Goal: Task Accomplishment & Management: Use online tool/utility

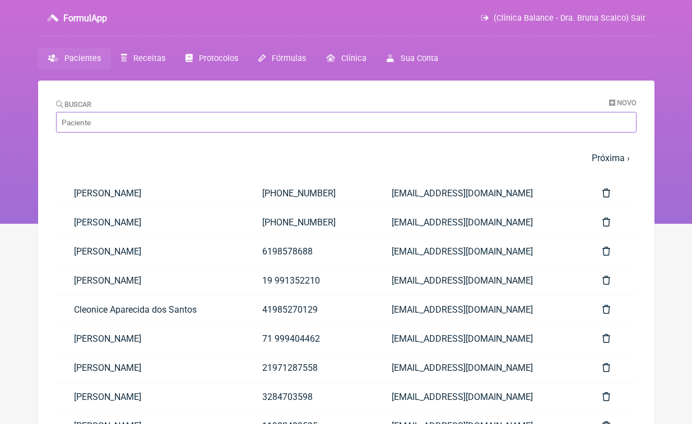
click at [185, 126] on input "Buscar" at bounding box center [346, 122] width 580 height 21
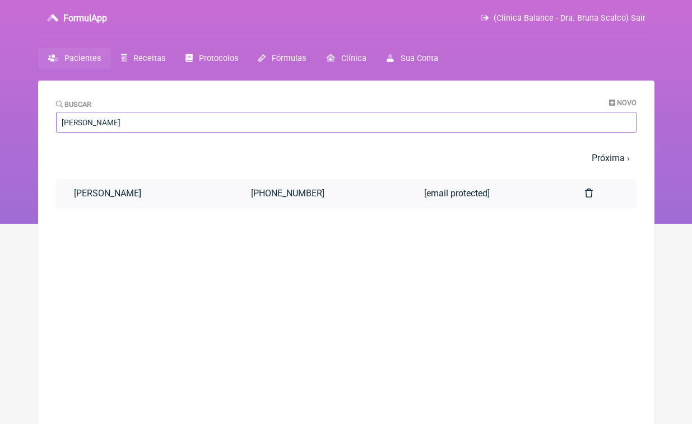
type input "carolina alice"
click at [177, 200] on link "Carolina Alice Bragiola Bonesso" at bounding box center [145, 193] width 178 height 29
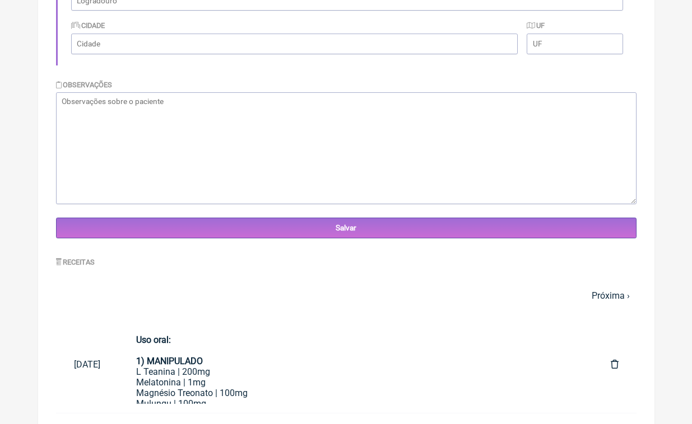
scroll to position [416, 0]
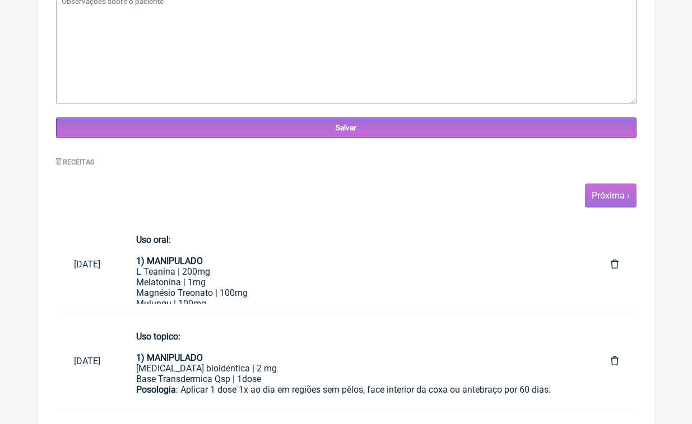
click at [616, 195] on link "Próxima ›" at bounding box center [610, 195] width 38 height 11
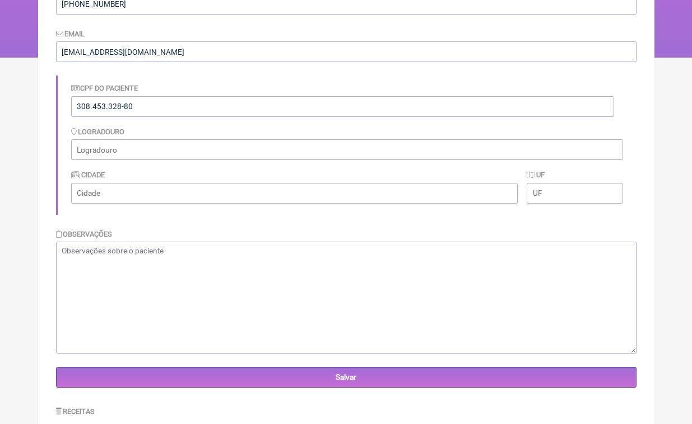
scroll to position [437, 0]
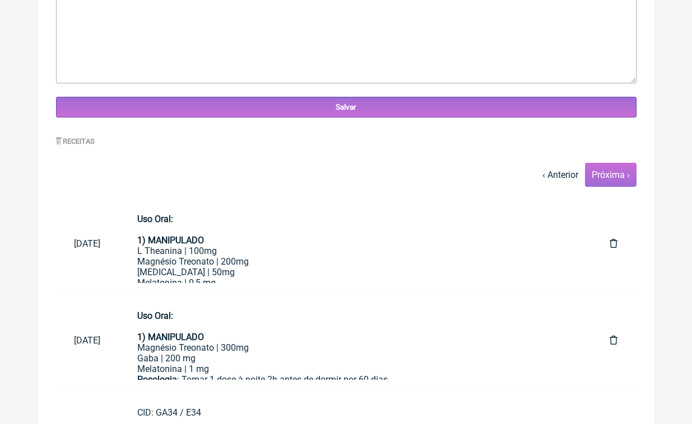
click at [617, 177] on link "Próxima ›" at bounding box center [610, 175] width 38 height 11
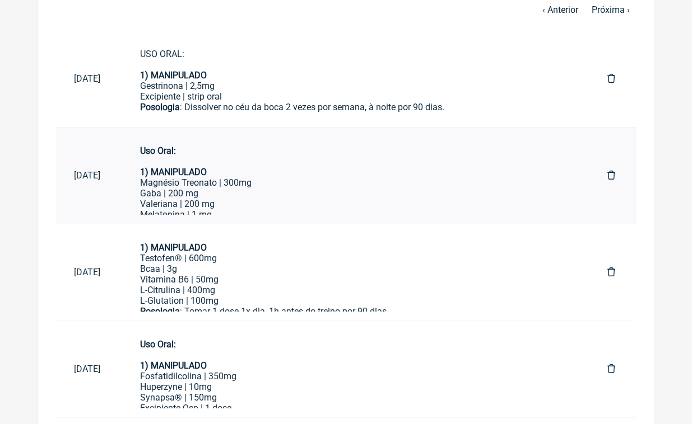
scroll to position [423, 0]
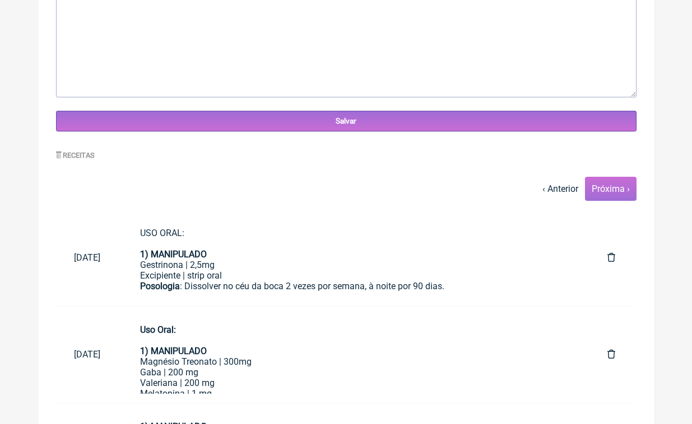
click at [615, 189] on link "Próxima ›" at bounding box center [610, 189] width 38 height 11
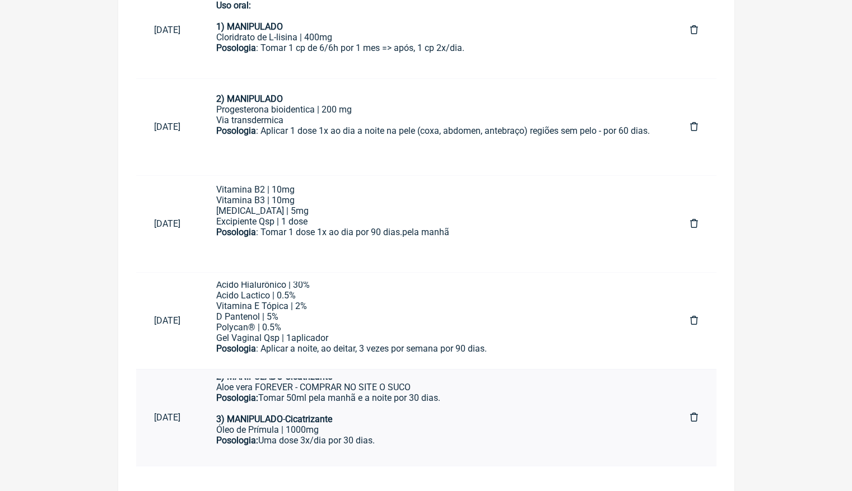
scroll to position [127, 0]
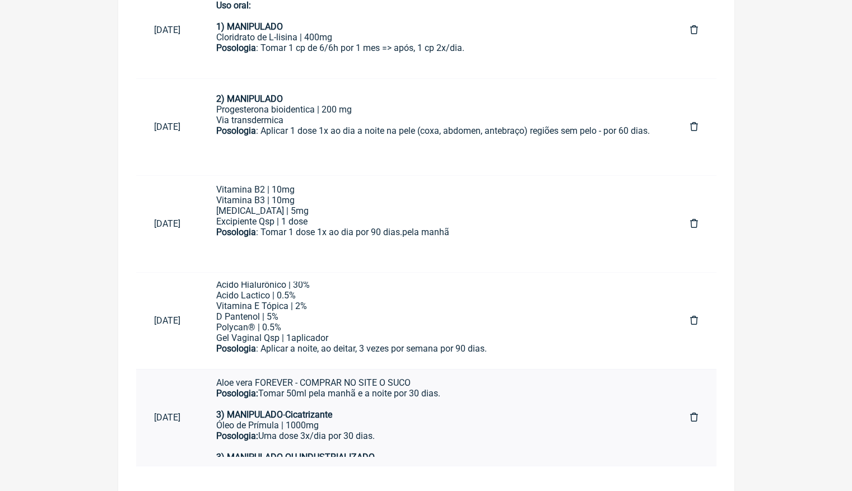
click at [332, 424] on div "Posologia: Uma dose 3x/dia por 30 dias. 3) MANIPULADO OU INDUSTRIALIZADO L Glut…" at bounding box center [434, 452] width 437 height 43
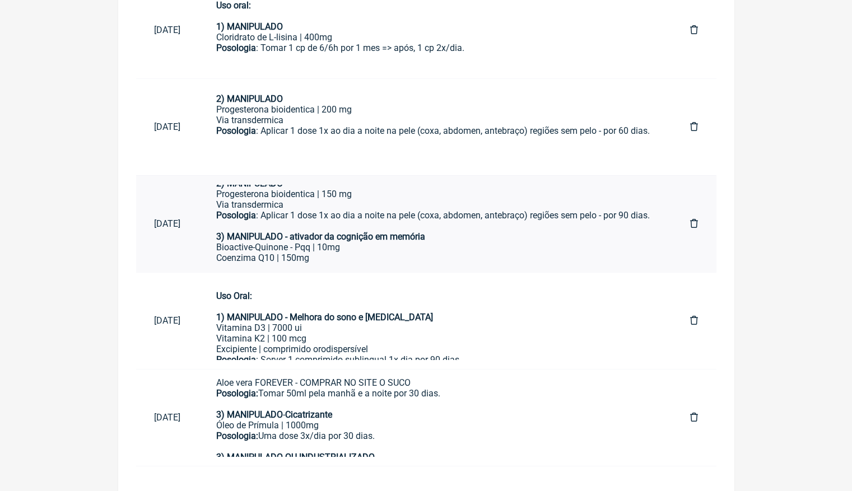
scroll to position [120, 0]
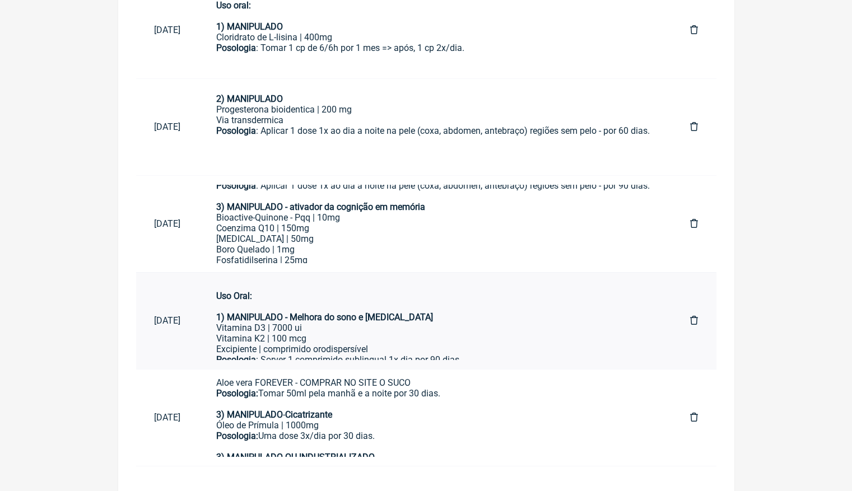
click at [405, 323] on div "Vitamina D3 | 7000 ui Vitamina K2 | 100 mcg" at bounding box center [434, 333] width 437 height 21
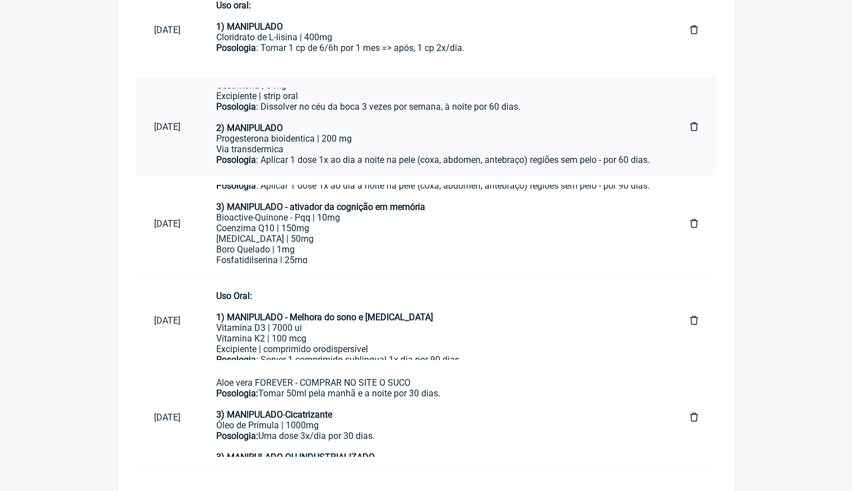
scroll to position [54, 0]
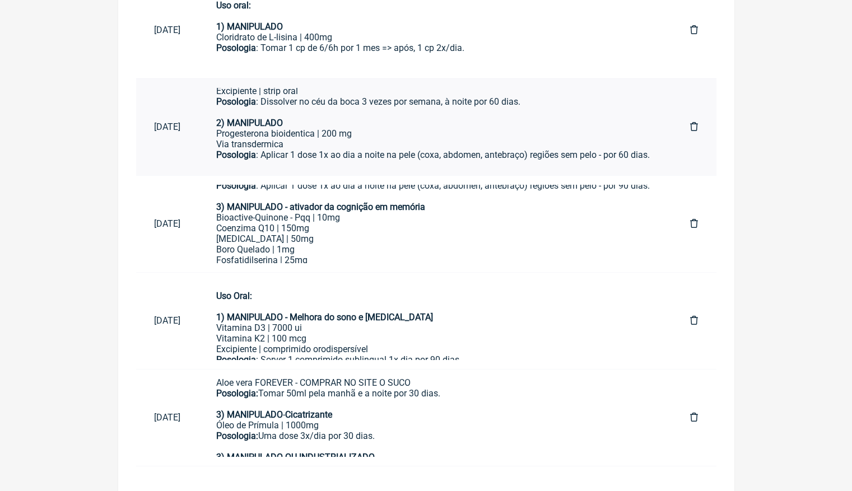
click at [432, 128] on div "Progesterona bioidentica | 200 mg Via transdermica" at bounding box center [434, 138] width 437 height 21
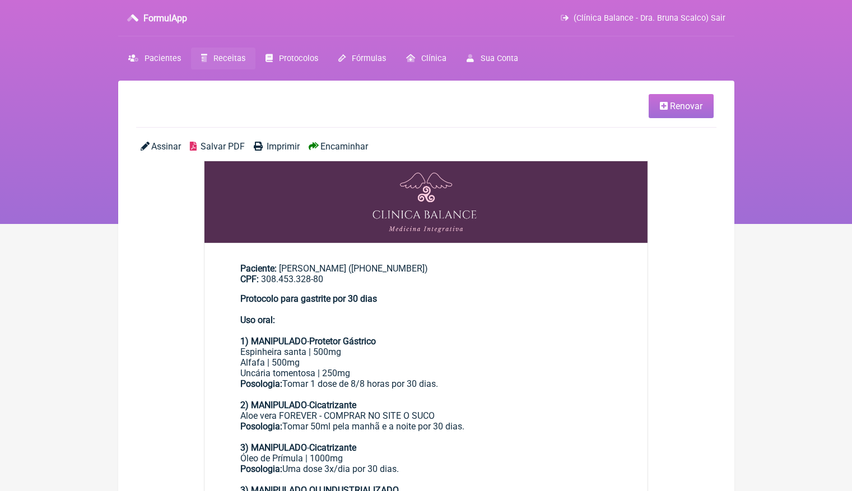
click at [689, 100] on link "Renovar" at bounding box center [680, 106] width 65 height 24
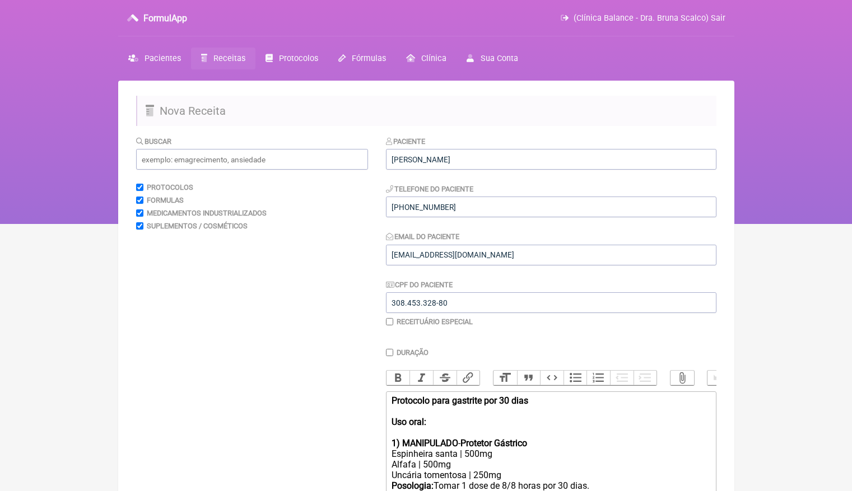
scroll to position [141, 0]
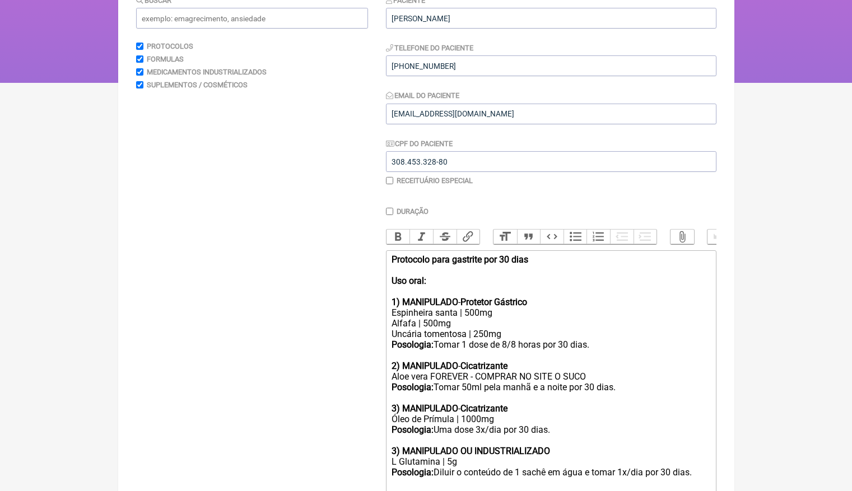
click at [432, 260] on strong "Protocolo para gastrite por 30 dias" at bounding box center [459, 259] width 137 height 11
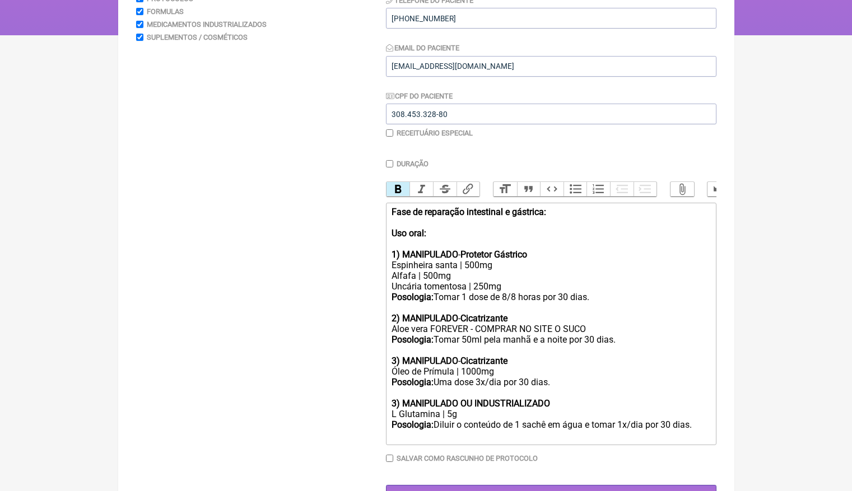
scroll to position [199, 0]
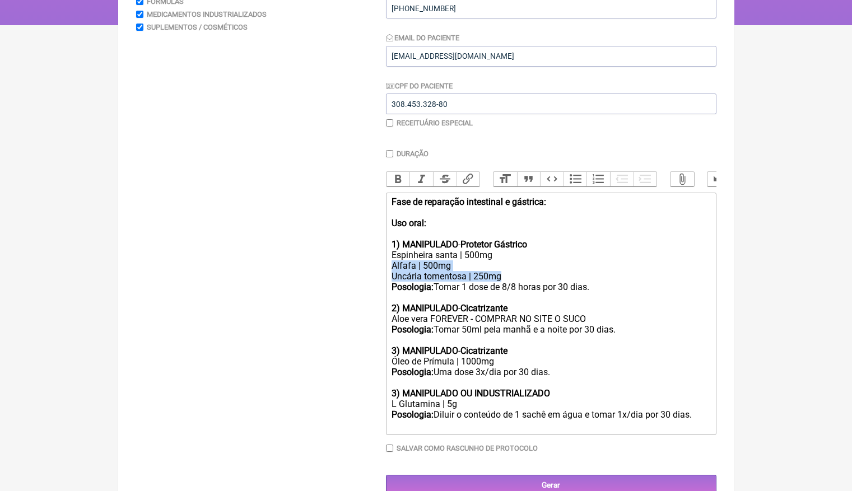
drag, startPoint x: 516, startPoint y: 269, endPoint x: 390, endPoint y: 262, distance: 126.2
click at [390, 262] on trix-editor "Fase de reparação intestinal e gástrica: Uso oral: 1) MANIPULADO - Protetor Gás…" at bounding box center [551, 314] width 330 height 242
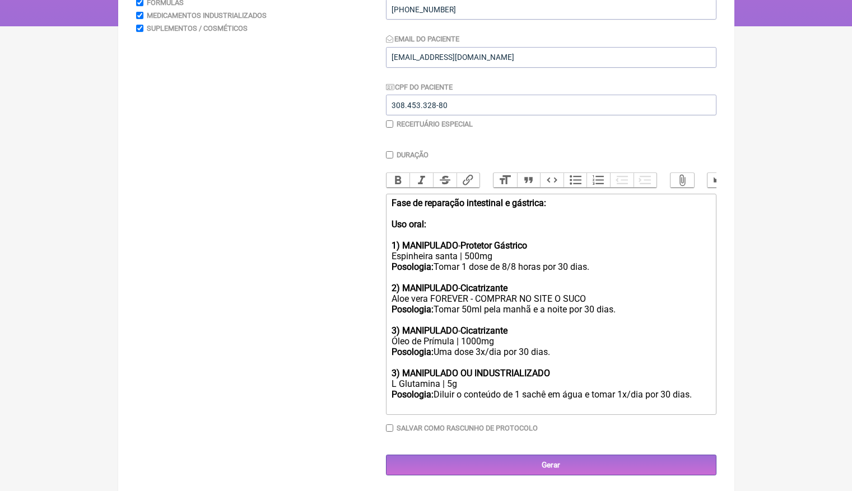
scroll to position [188, 0]
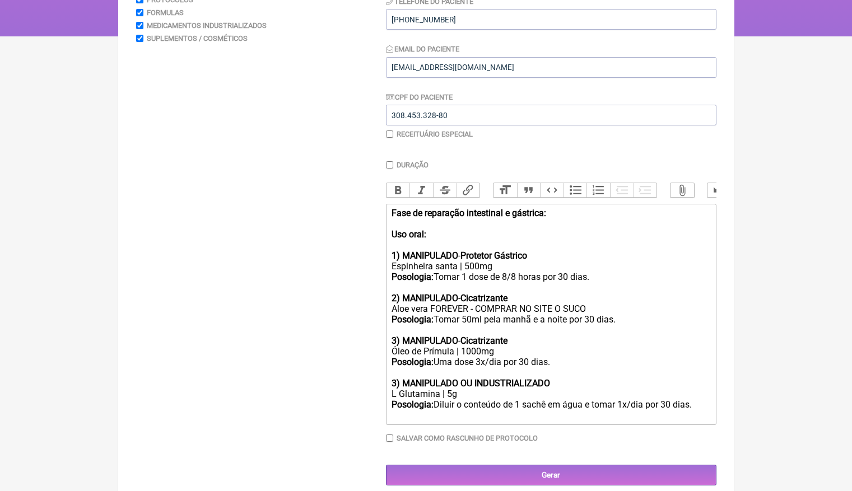
click at [433, 240] on div "Fase de reparação intestinal e gástrica: Uso oral: 1) MANIPULADO - Protetor Gás…" at bounding box center [550, 282] width 318 height 149
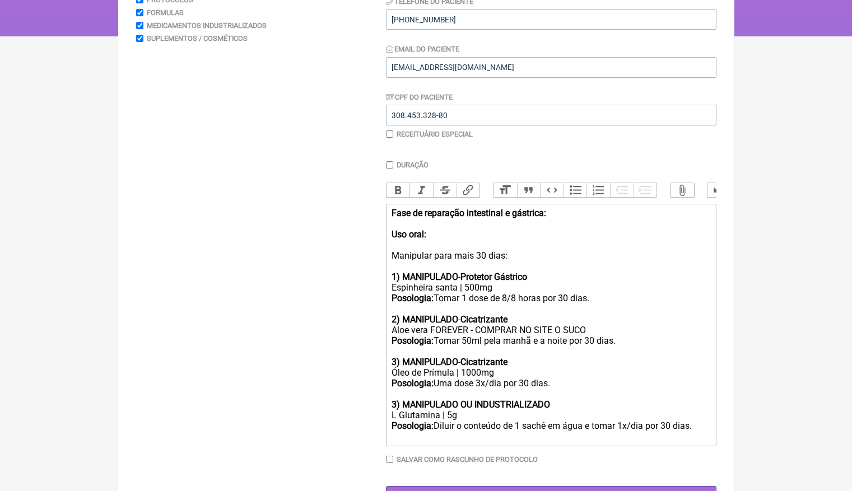
click at [435, 314] on strong "2) MANIPULADO" at bounding box center [424, 319] width 67 height 11
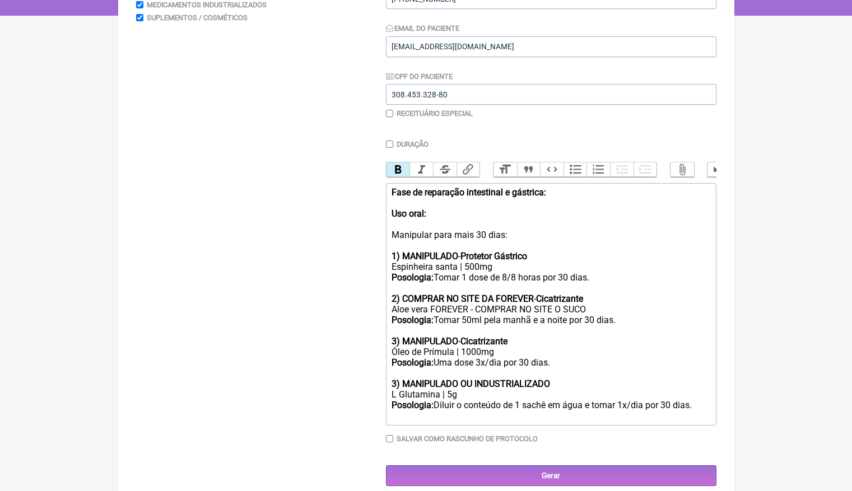
scroll to position [208, 0]
click at [536, 332] on div "Fase de reparação intestinal e gástrica: Uso oral: Manipular para mais 30 dias:…" at bounding box center [550, 273] width 318 height 170
click at [570, 372] on div "Posologia: Uma dose 3x/dia por 30 dias. 3) MANIPULADO OU INDUSTRIALIZADO L Glut…" at bounding box center [550, 379] width 318 height 43
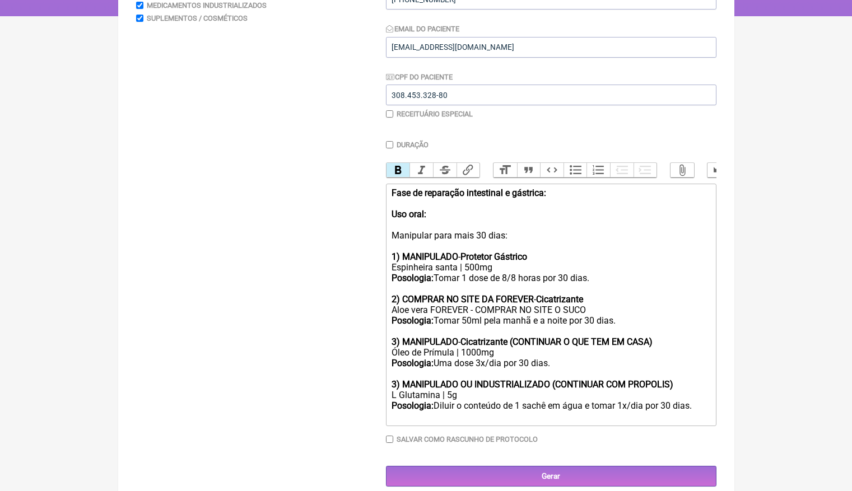
scroll to position [198, 0]
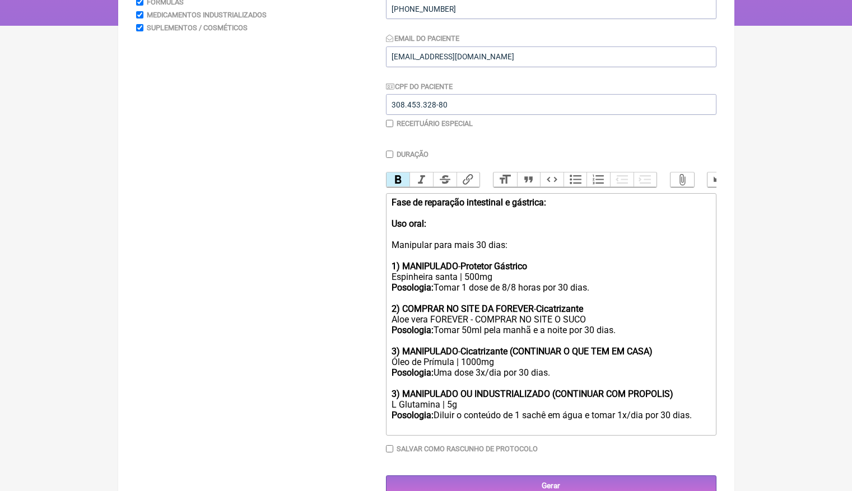
click at [506, 241] on div "Fase de reparação intestinal e gástrica: Uso oral: Manipular para mais 30 dias:…" at bounding box center [550, 282] width 318 height 170
type trix-editor "<div><strong>Fase de reparação intestinal e gástrica:<br></strong><br><strong>U…"
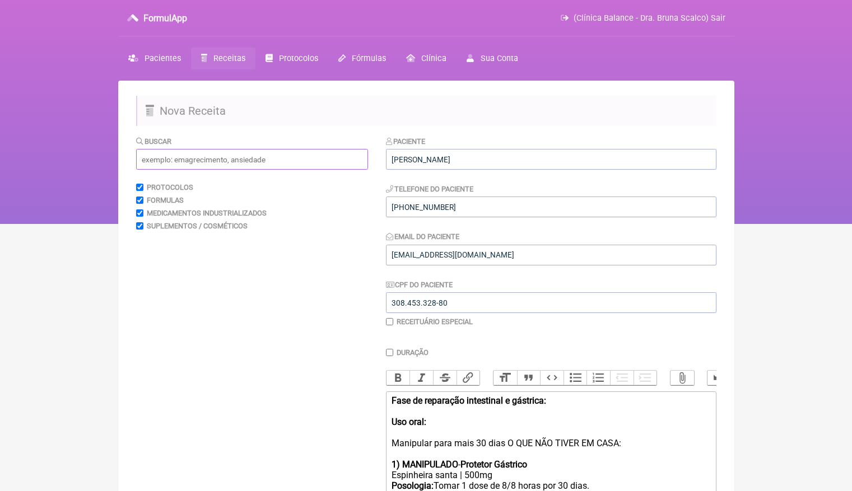
scroll to position [0, 0]
click at [223, 159] on input "text" at bounding box center [252, 159] width 232 height 21
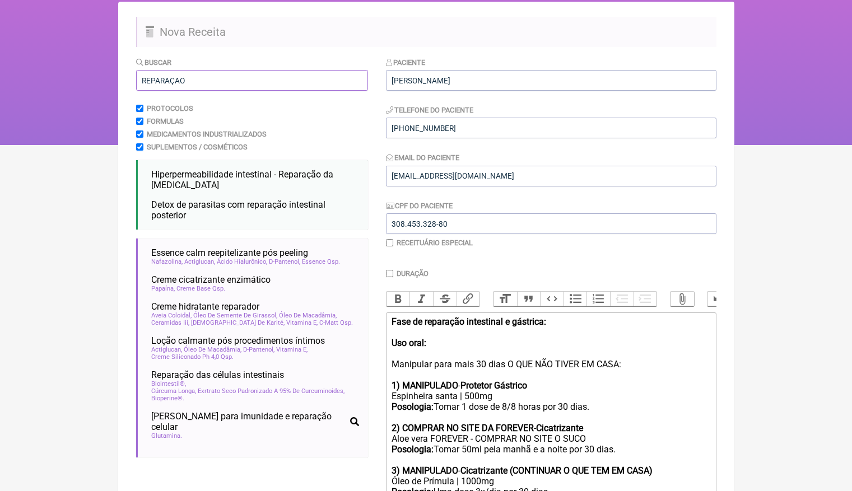
scroll to position [72, 0]
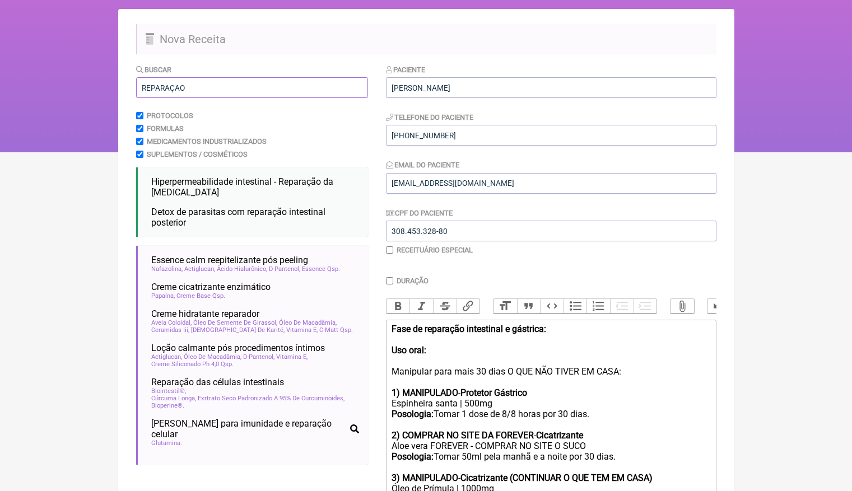
click at [193, 83] on input "REPARAÇAO" at bounding box center [252, 87] width 232 height 21
click at [193, 82] on input "REPARAÇAO" at bounding box center [252, 87] width 232 height 21
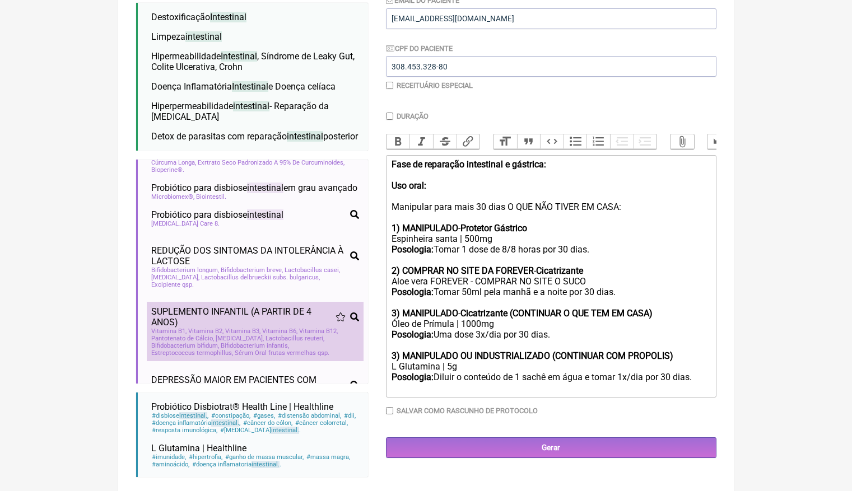
scroll to position [221, 0]
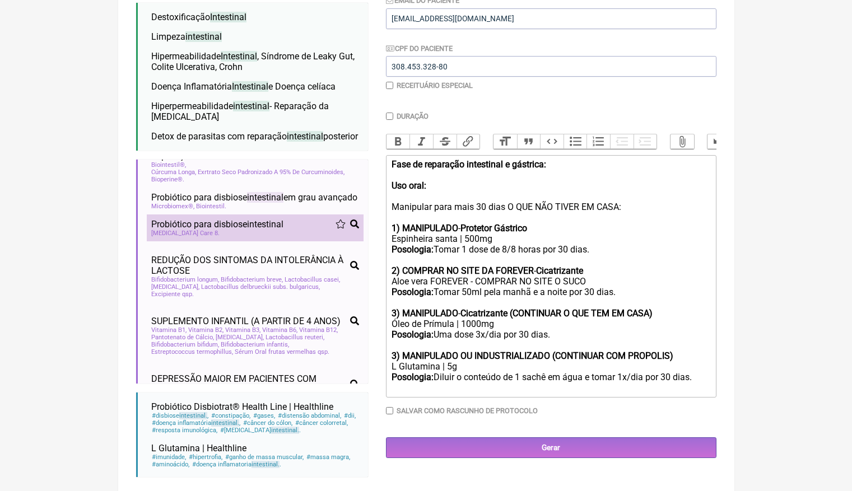
type input "INTESTINAL"
click at [235, 241] on li "Probiótico para disbiose intestinal constipação prisão de ventre diarréia disbi…" at bounding box center [255, 227] width 217 height 27
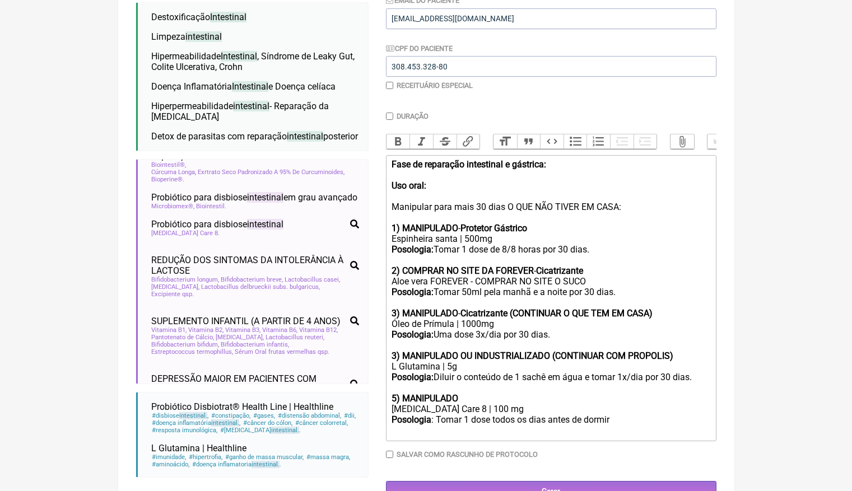
click at [398, 351] on strong "3) MANIPULADO OU INDUSTRIALIZADO (CONTINUAR COM PROPOLIS)" at bounding box center [532, 356] width 282 height 11
type trix-editor "<div><strong>Fase de reparação intestinal e gástrica:<br></strong><br><strong>U…"
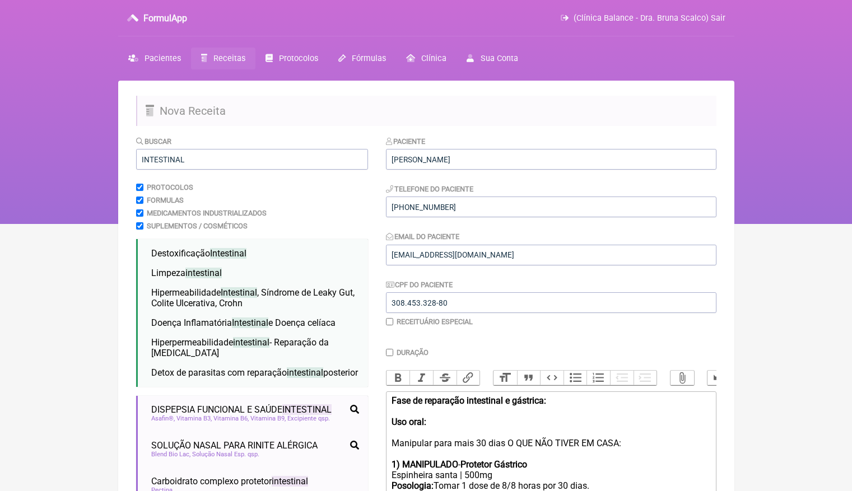
scroll to position [0, 0]
click at [282, 164] on input "INTESTINAL" at bounding box center [252, 159] width 232 height 21
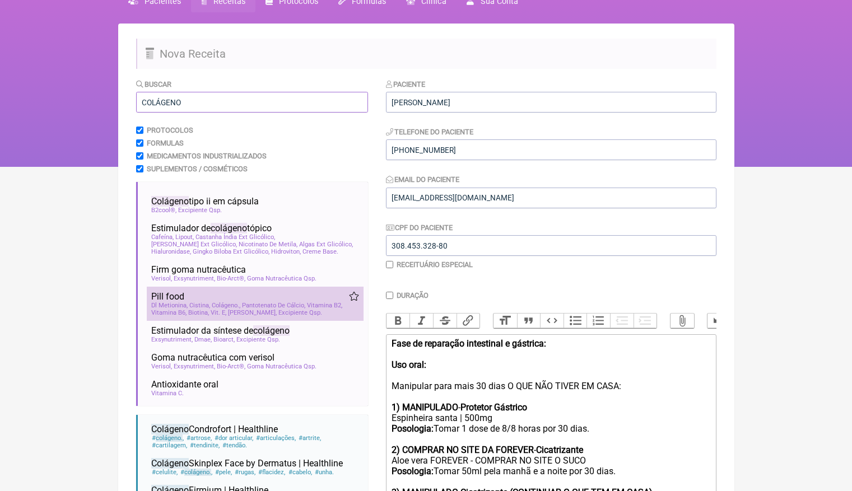
scroll to position [768, 0]
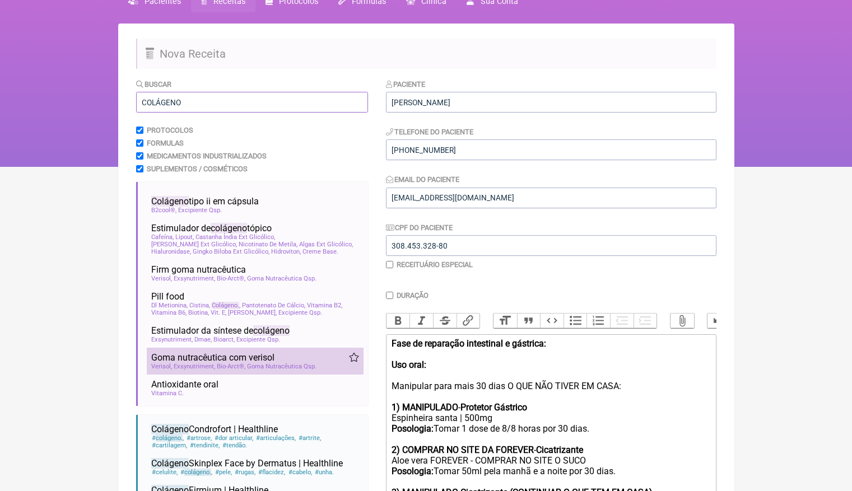
type input "COLÁGENO"
click at [265, 366] on span "Goma Nutracêutica Qsp" at bounding box center [281, 366] width 69 height 7
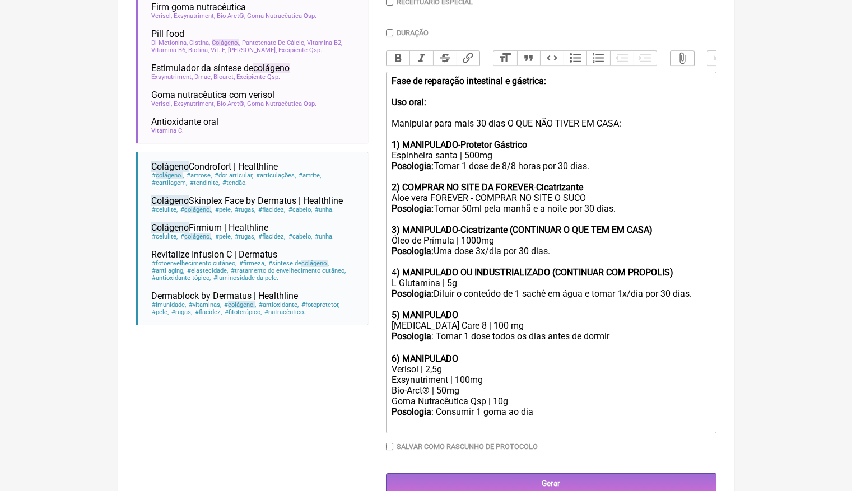
scroll to position [319, 0]
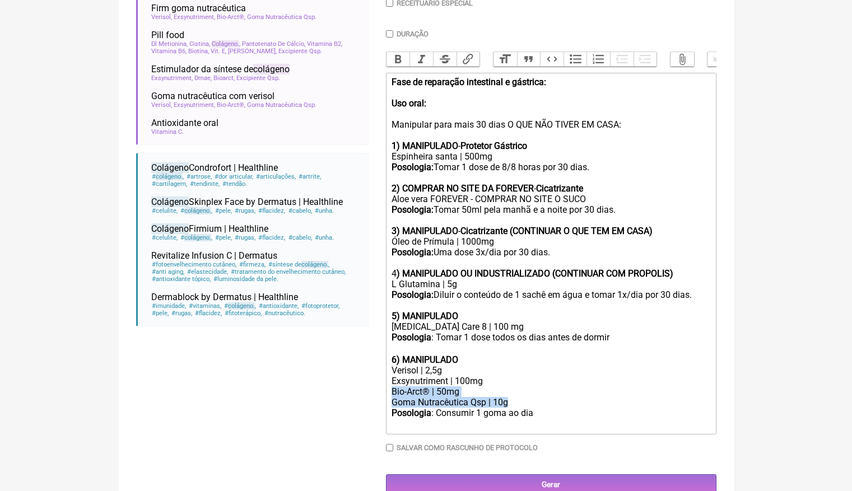
drag, startPoint x: 520, startPoint y: 382, endPoint x: 391, endPoint y: 374, distance: 129.1
click at [391, 374] on trix-editor "Fase de reparação intestinal e gástrica: Uso oral: Manipular para mais 30 dias …" at bounding box center [551, 254] width 330 height 362
click at [484, 397] on div "Goma Nutracêutica Qsp | 10g" at bounding box center [550, 402] width 318 height 11
drag, startPoint x: 526, startPoint y: 385, endPoint x: 389, endPoint y: 375, distance: 137.6
click at [389, 375] on trix-editor "Fase de reparação intestinal e gástrica: Uso oral: Manipular para mais 30 dias …" at bounding box center [551, 254] width 330 height 362
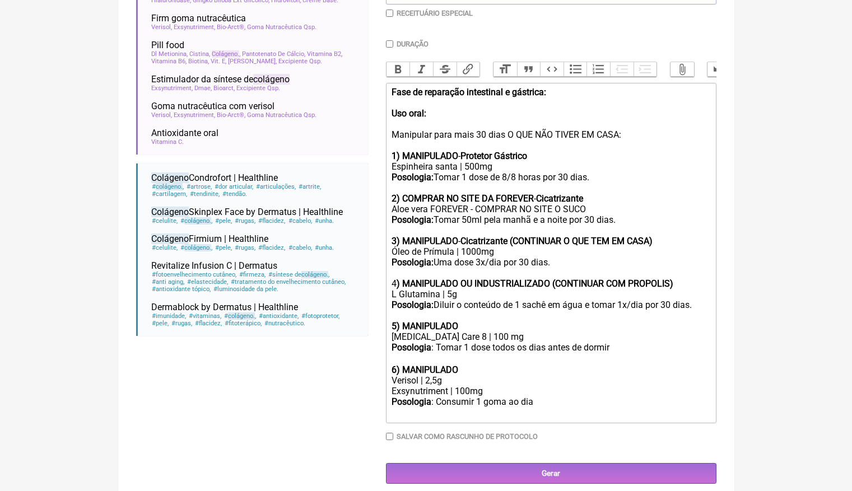
scroll to position [298, 0]
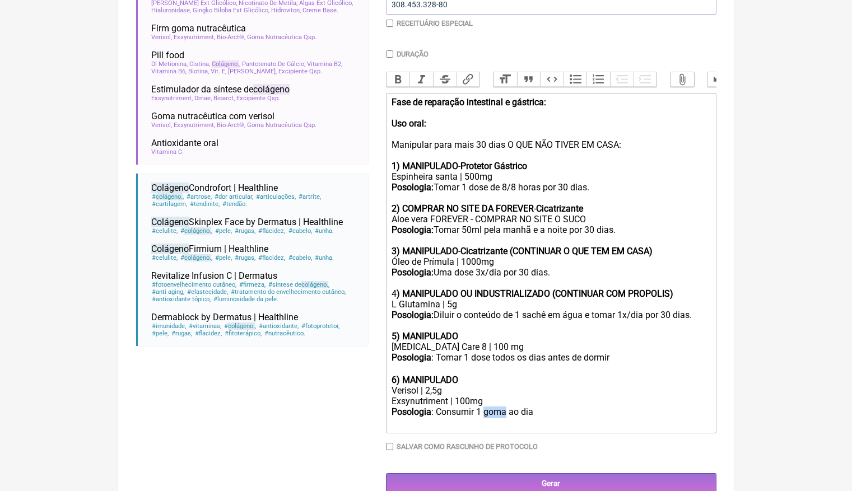
drag, startPoint x: 487, startPoint y: 395, endPoint x: 509, endPoint y: 395, distance: 21.8
click at [509, 407] on div "Posologia : Consumir 1 goma ao dia ㅤ" at bounding box center [550, 418] width 318 height 22
click at [392, 385] on div "Verisol | 2,5g" at bounding box center [550, 390] width 318 height 11
click at [480, 375] on div "6) MANIPULADO" at bounding box center [550, 380] width 318 height 11
click at [644, 352] on div "Posologia : Tomar 1 dose todos os dias antes de dormir ㅤ" at bounding box center [550, 363] width 318 height 22
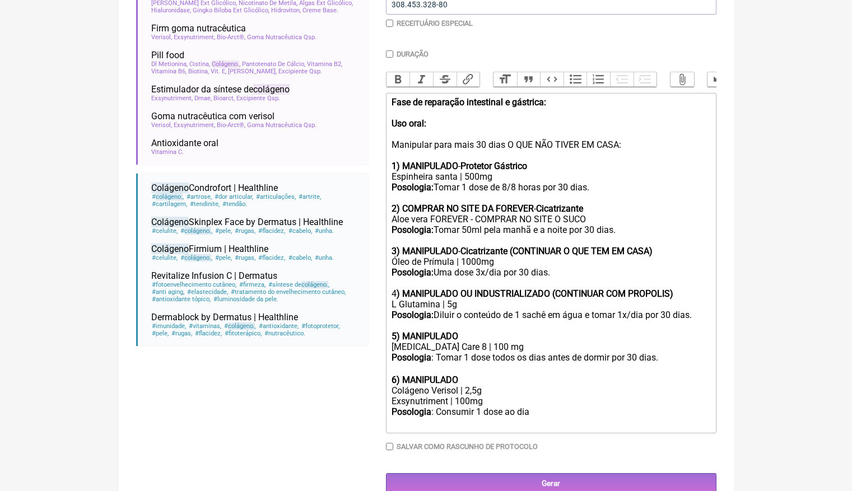
click at [567, 407] on div "Posologia : Consumir 1 dose ao dia ㅤ" at bounding box center [550, 418] width 318 height 22
click at [535, 407] on div "Posologia : Consumir 1 dose ao dia ㅤpor 30 dias." at bounding box center [550, 418] width 318 height 22
click at [591, 310] on div "Posologia: Diluir o conteúdo de 1 sachê em água e tomar 1x/dia por 30 dias." at bounding box center [550, 320] width 318 height 21
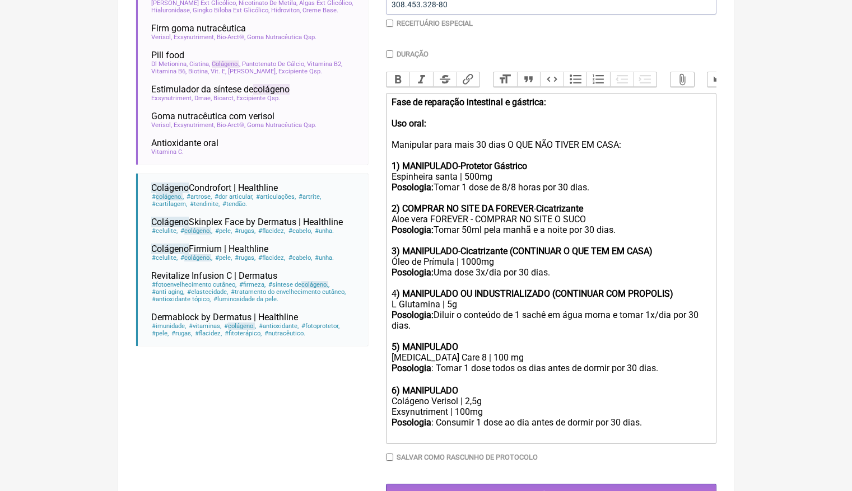
click at [492, 162] on strong "Protetor Gástrico" at bounding box center [493, 166] width 67 height 11
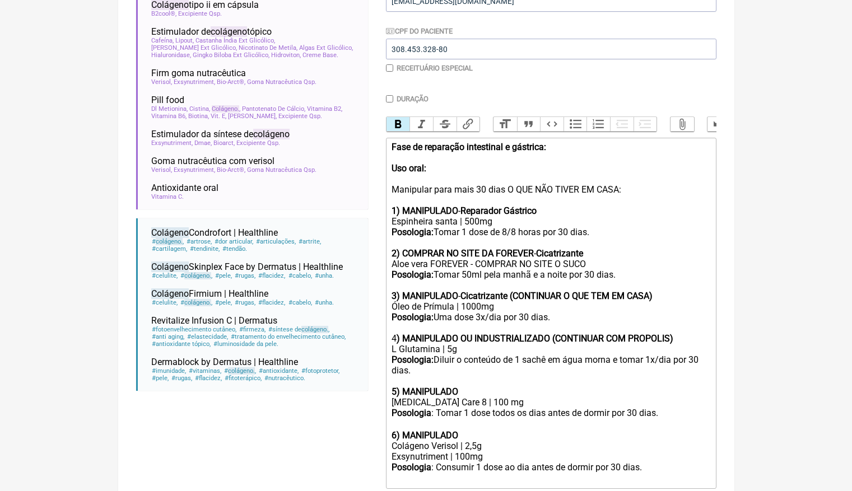
scroll to position [254, 0]
click at [393, 146] on strong "Fase de reparação intestinal e gástrica:" at bounding box center [468, 147] width 155 height 11
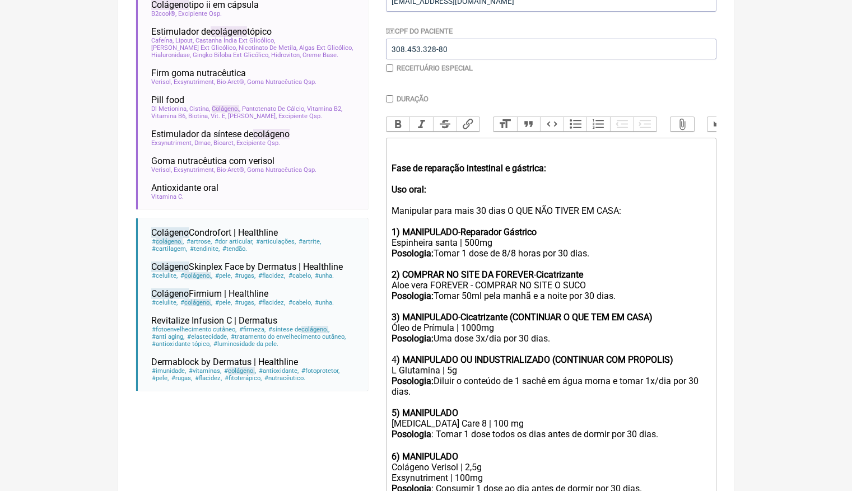
click at [403, 142] on div "Fase de reparação intestinal e gástrica: Uso oral: Manipular para mais 30 dias …" at bounding box center [550, 238] width 318 height 192
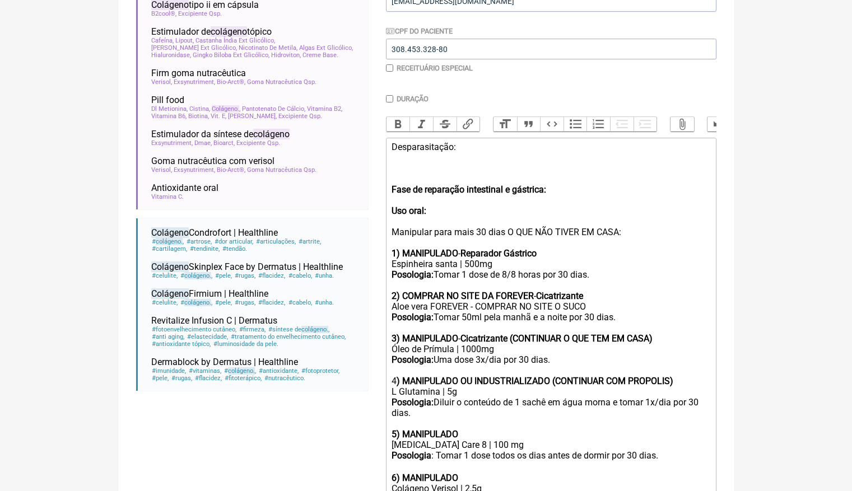
click at [478, 146] on div "Desparasitação: Fase de reparação intestinal e gástrica: Uso oral: Manipular pa…" at bounding box center [550, 248] width 318 height 213
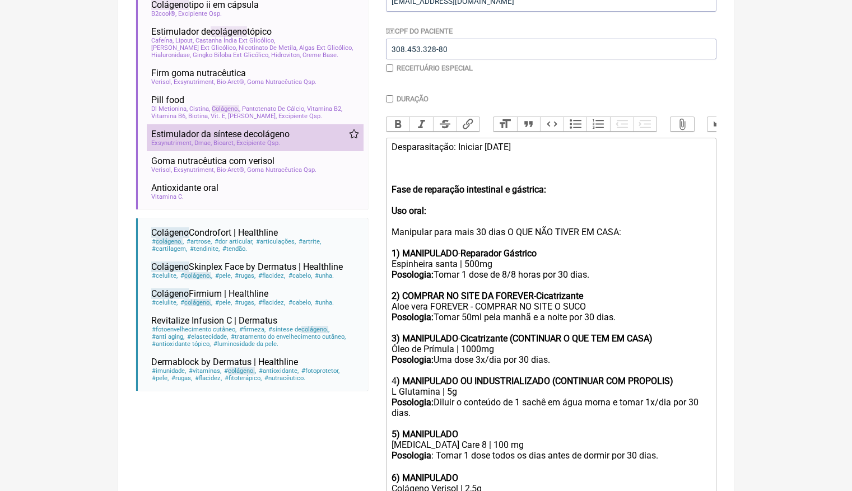
drag, startPoint x: 544, startPoint y: 144, endPoint x: 328, endPoint y: 144, distance: 215.6
click at [328, 144] on form "Buscar COLÁGENO Protocolos Formulas Medicamentos Industrializados Suplementos /…" at bounding box center [426, 237] width 580 height 710
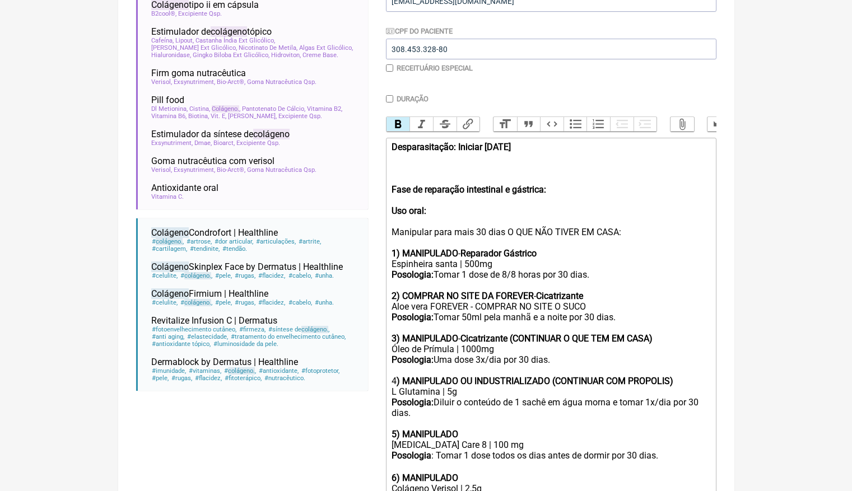
click at [399, 120] on button "Bold" at bounding box center [398, 124] width 24 height 15
click at [403, 171] on div "Desparasitação: Iniciar 23/10/25 Fase de reparação intestinal e gástrica: Uso o…" at bounding box center [550, 248] width 318 height 213
click at [402, 158] on div "Desparasitação: Iniciar 23/10/25 Fase de reparação intestinal e gástrica: Uso o…" at bounding box center [550, 248] width 318 height 213
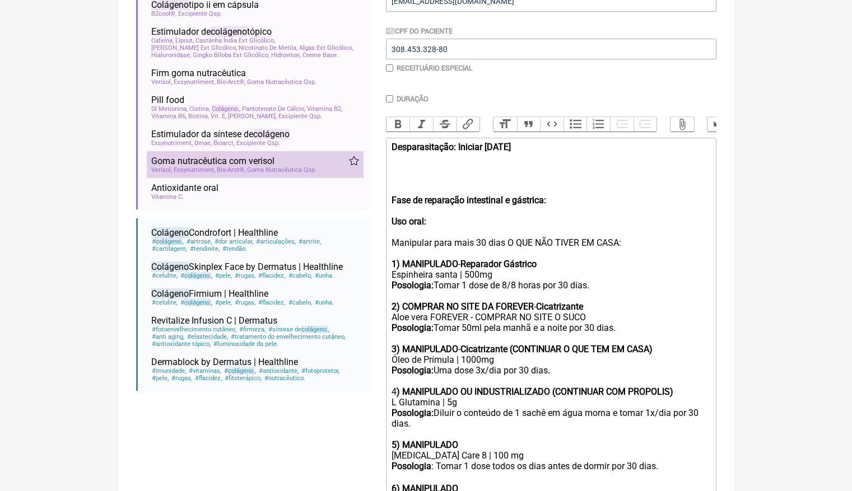
type trix-editor "<div><strong>Desparasitação: Iniciar 23/10/25</strong><br><br><br><br><br><stro…"
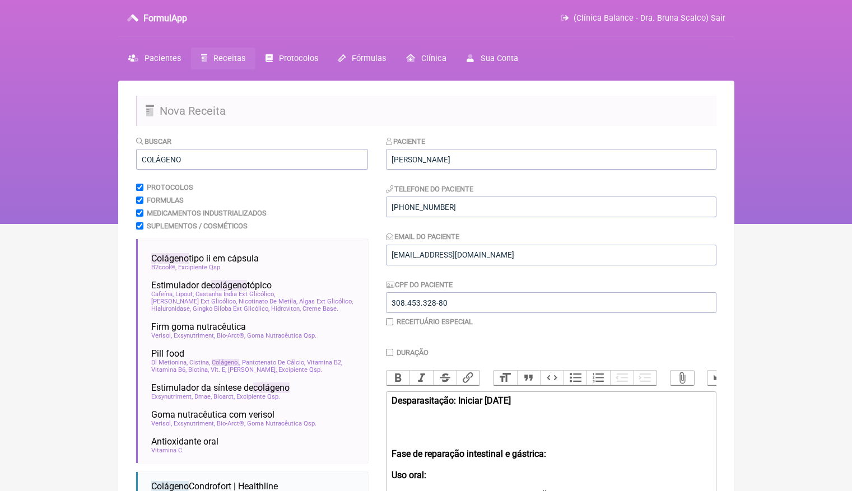
scroll to position [0, 0]
click at [190, 162] on input "COLÁGENO" at bounding box center [252, 159] width 232 height 21
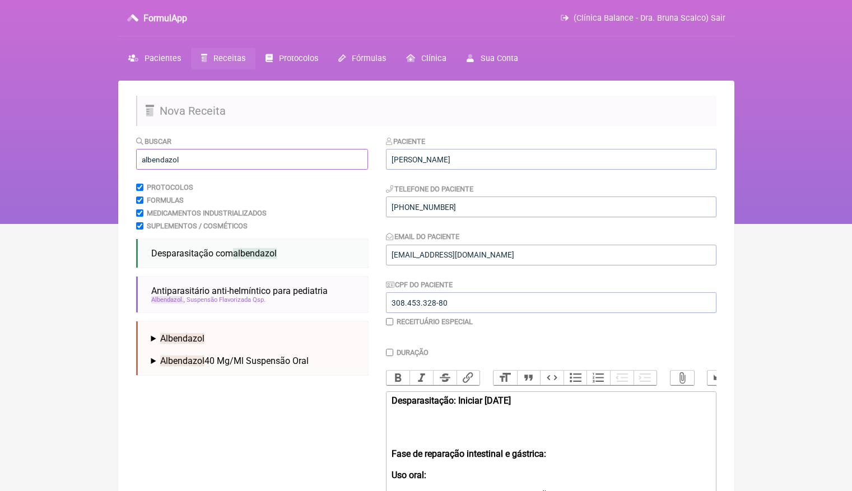
type input "albendazol"
click at [155, 338] on summary "Albendazol" at bounding box center [255, 338] width 208 height 11
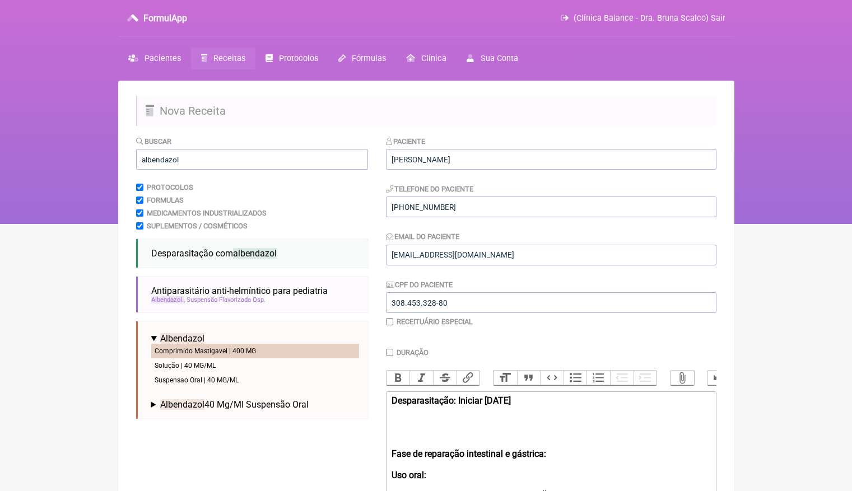
click at [200, 349] on li "Comprimido Mastigavel | 400 MG" at bounding box center [255, 351] width 208 height 15
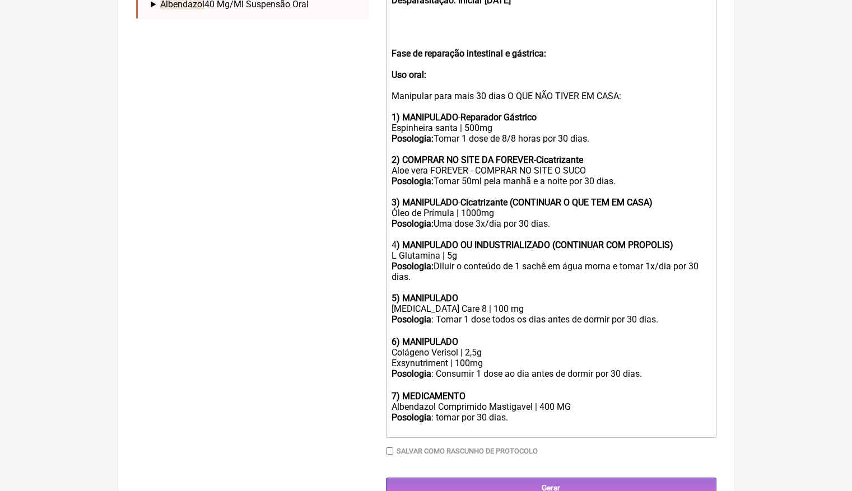
scroll to position [399, 0]
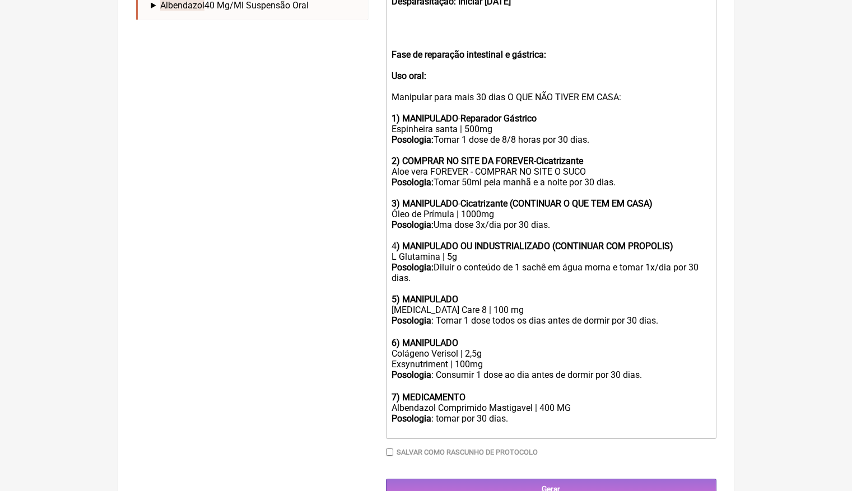
drag, startPoint x: 524, startPoint y: 394, endPoint x: 390, endPoint y: 374, distance: 135.4
click at [390, 374] on trix-editor "Desparasitação: Iniciar 23/10/25 Fase de reparação intestinal e gástrica: Uso o…" at bounding box center [551, 215] width 330 height 447
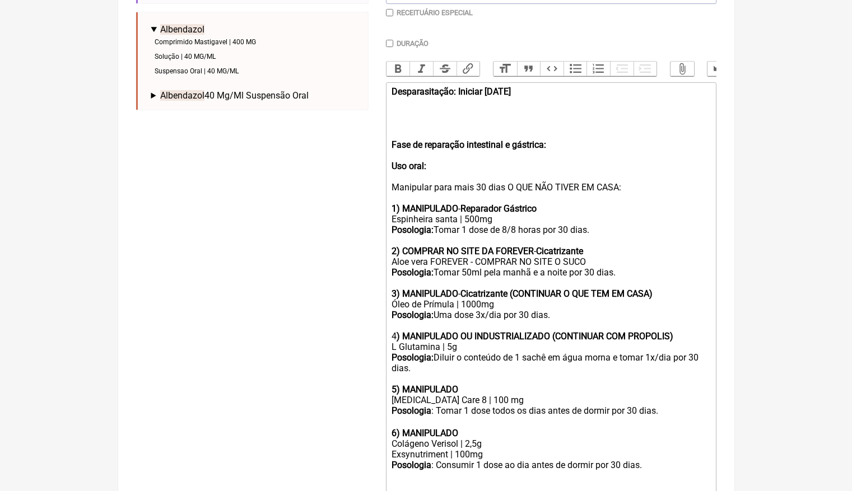
scroll to position [309, 0]
click at [430, 98] on div "Desparasitação: Iniciar 23/10/25 Fase de reparação intestinal e gástrica: Uso o…" at bounding box center [550, 197] width 318 height 223
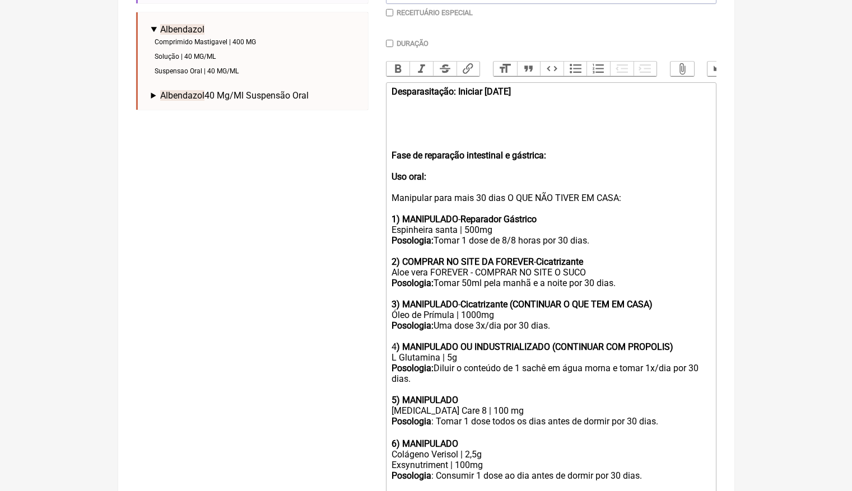
paste trix-editor "strong>7) MEDICAMENTO</strong></div><div>Albendazol Comprimido Mastigavel | 400…"
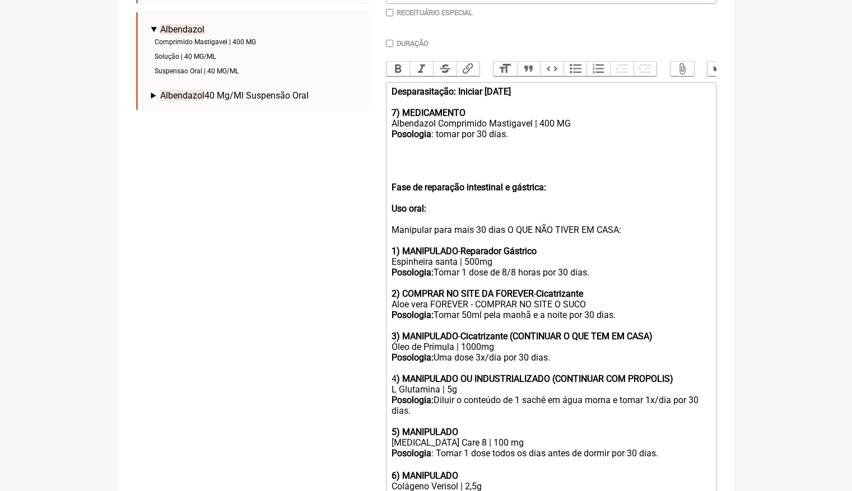
click at [395, 109] on strong "7) MEDICAMENTO" at bounding box center [428, 113] width 74 height 11
click at [486, 107] on div "Desparasitação: Iniciar 23/10/25 1 ) MEDICAMENTO" at bounding box center [550, 102] width 318 height 32
drag, startPoint x: 517, startPoint y: 130, endPoint x: 439, endPoint y: 129, distance: 77.9
click at [439, 129] on div "Posologia : tomar por 30 dias." at bounding box center [550, 134] width 318 height 11
click at [407, 163] on div "Fase de reparação intestinal e gástrica: Uso oral: Manipular para mais 30 dias …" at bounding box center [550, 245] width 318 height 213
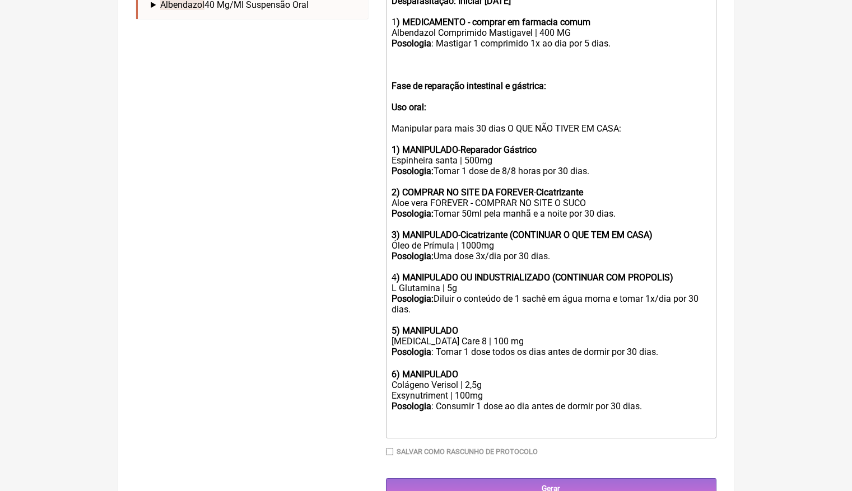
scroll to position [399, 0]
click at [392, 145] on strong "1) MANIPULADO" at bounding box center [424, 150] width 67 height 11
click at [390, 314] on trix-editor "Desparasitação: Iniciar 23/10/25 1 ) MEDICAMENTO - comprar em farmacia comum Al…" at bounding box center [551, 215] width 330 height 447
click at [391, 370] on strong "6) MANIPULADO" at bounding box center [424, 375] width 67 height 11
type trix-editor "<div><strong>Desparasitação: Iniciar 23/10/25</strong><br><br>1<strong>) MEDICA…"
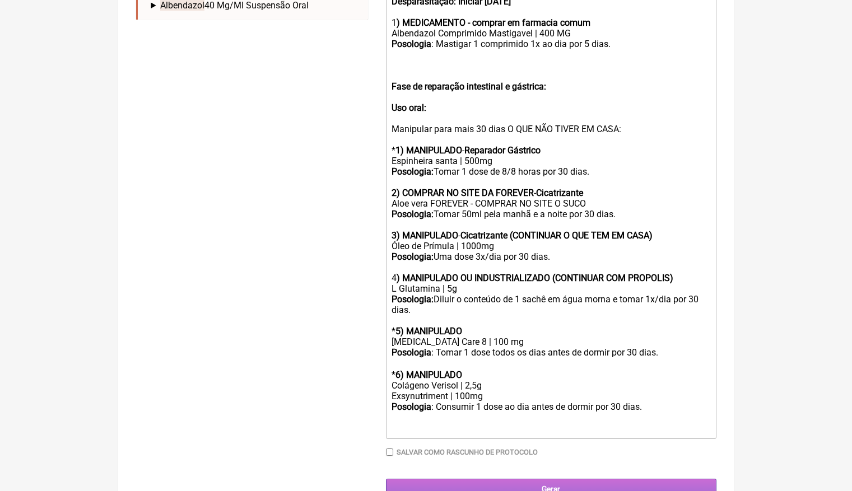
click at [570, 479] on input "Gerar" at bounding box center [551, 489] width 330 height 21
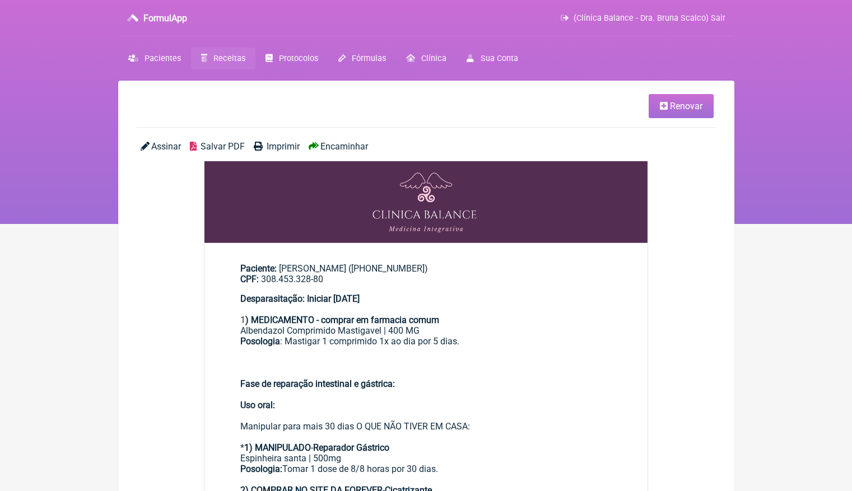
click at [355, 146] on span "Encaminhar" at bounding box center [344, 146] width 48 height 11
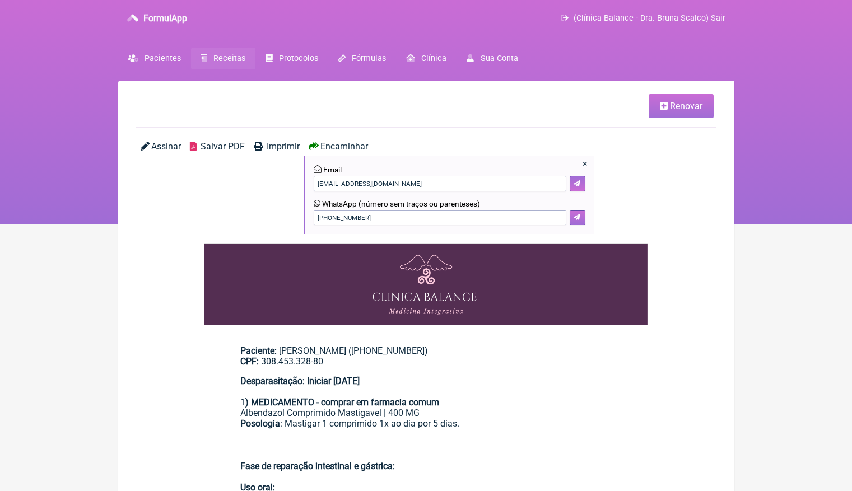
click at [578, 216] on icon at bounding box center [576, 217] width 7 height 7
click at [576, 218] on icon at bounding box center [576, 217] width 7 height 7
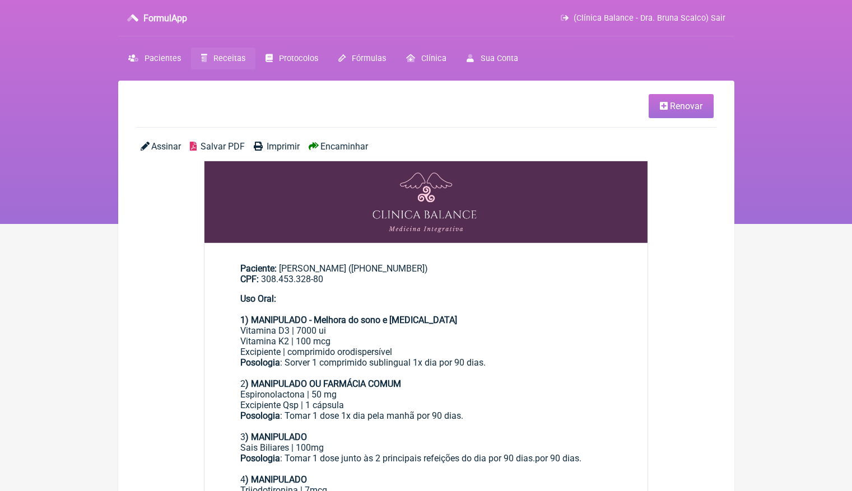
click at [680, 106] on span "Renovar" at bounding box center [686, 106] width 32 height 11
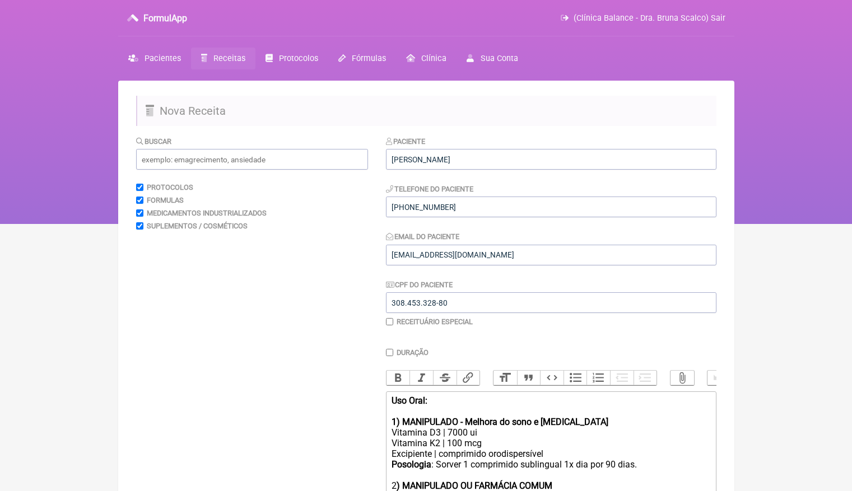
scroll to position [165, 0]
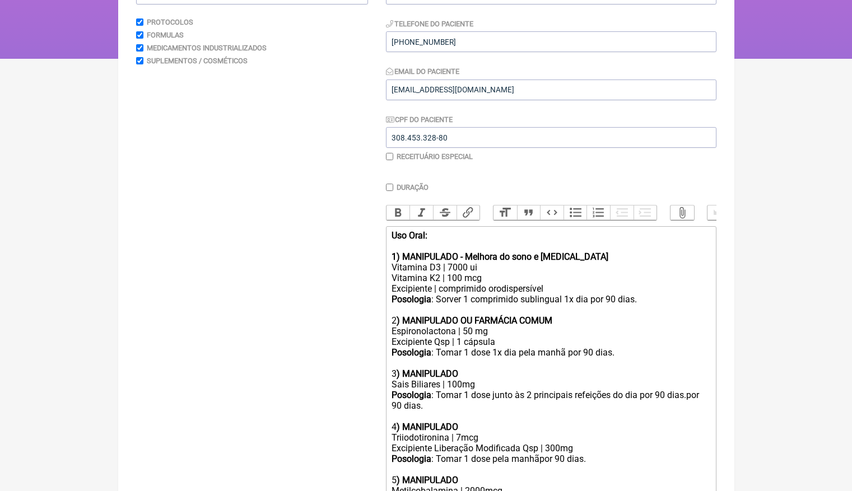
click at [452, 264] on div "Vitamina D3 | 7000 ui Vitamina K2 | 100 mcg" at bounding box center [550, 272] width 318 height 21
drag, startPoint x: 568, startPoint y: 253, endPoint x: 477, endPoint y: 253, distance: 91.3
click at [477, 253] on strong "1) MANIPULADO - Melhora do sono e cortisol" at bounding box center [499, 256] width 217 height 11
drag, startPoint x: 465, startPoint y: 253, endPoint x: 642, endPoint y: 253, distance: 177.5
click at [642, 253] on div "Uso Oral: 1) MANIPULADO - Melhora do sono e cortisol" at bounding box center [550, 246] width 318 height 32
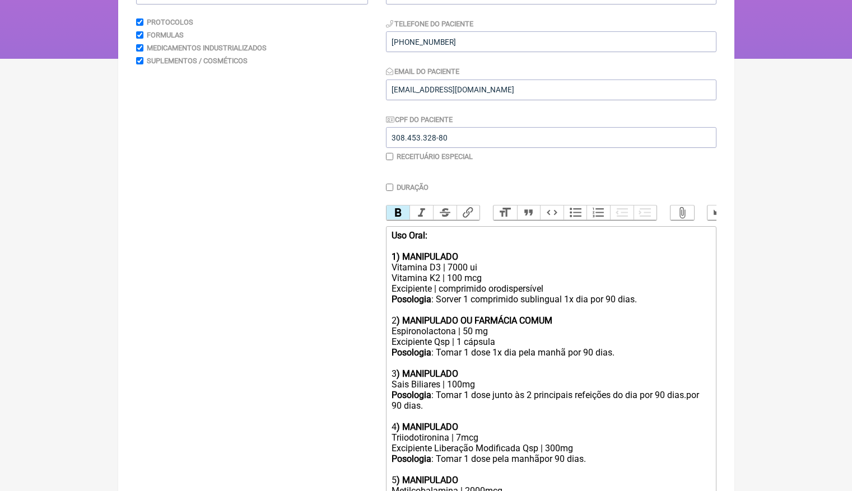
click at [452, 263] on div "Vitamina D3 | 7000 ui Vitamina K2 | 100 mcg" at bounding box center [550, 272] width 318 height 21
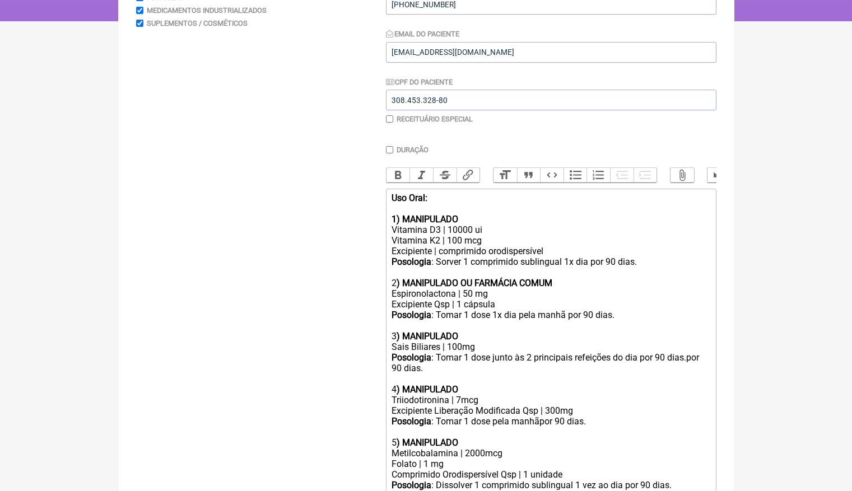
scroll to position [206, 0]
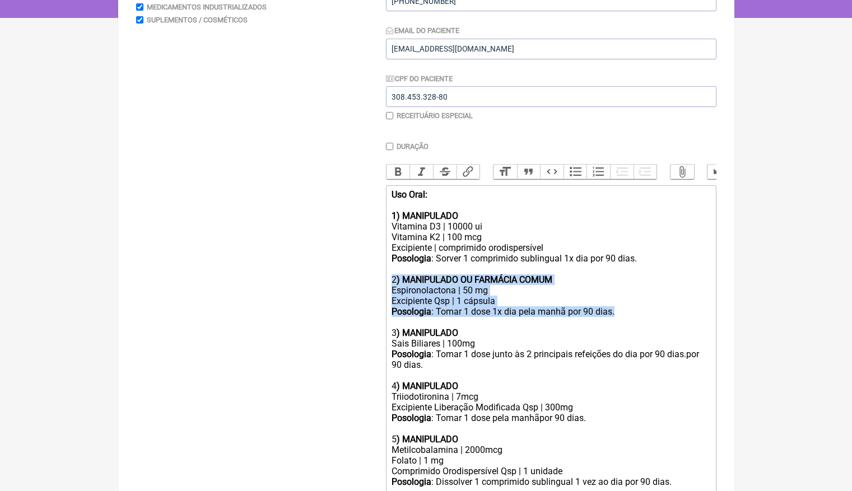
drag, startPoint x: 390, startPoint y: 273, endPoint x: 657, endPoint y: 304, distance: 268.3
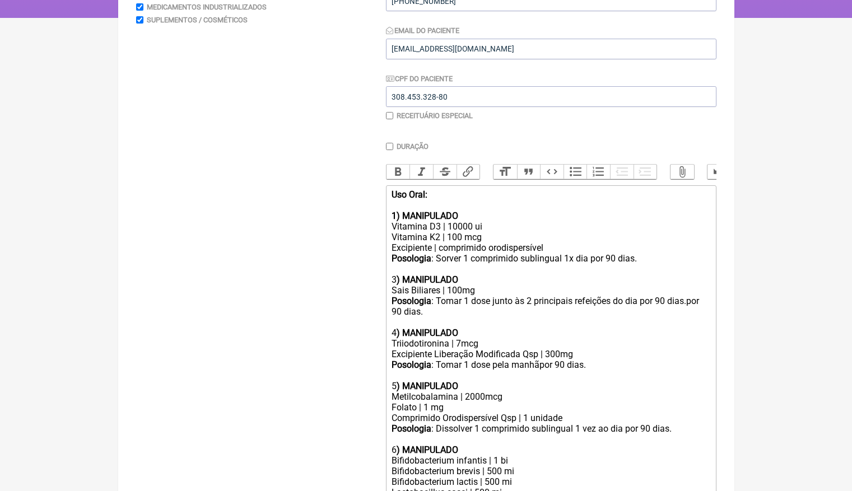
click at [396, 276] on div "3 ) MANIPULADO" at bounding box center [550, 279] width 318 height 11
click at [456, 285] on div "Sais Biliares | 100mg" at bounding box center [550, 290] width 318 height 11
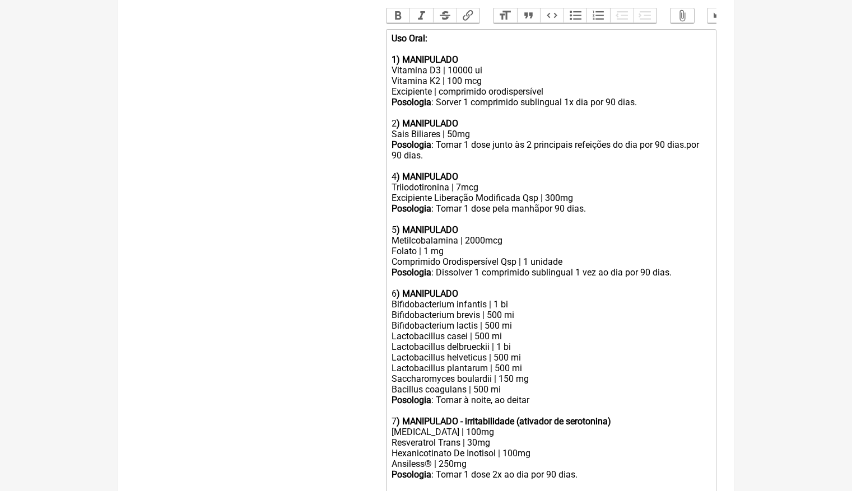
scroll to position [224, 0]
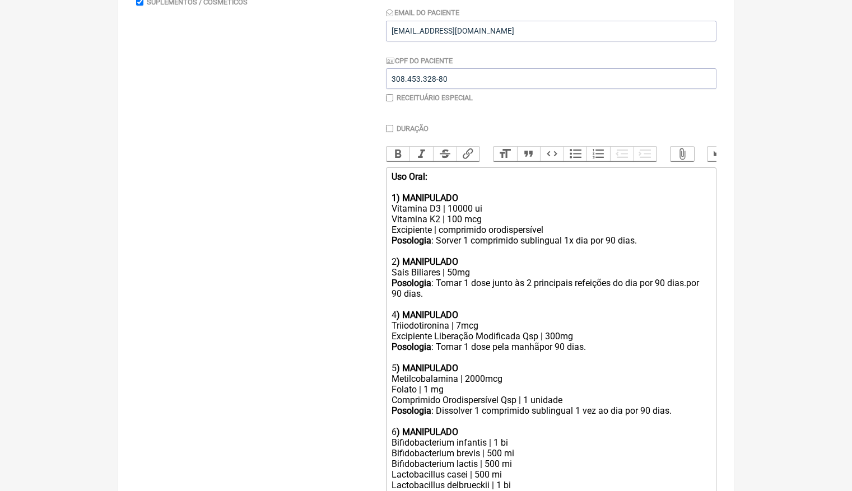
click at [394, 175] on strong "Uso Oral:" at bounding box center [409, 176] width 36 height 11
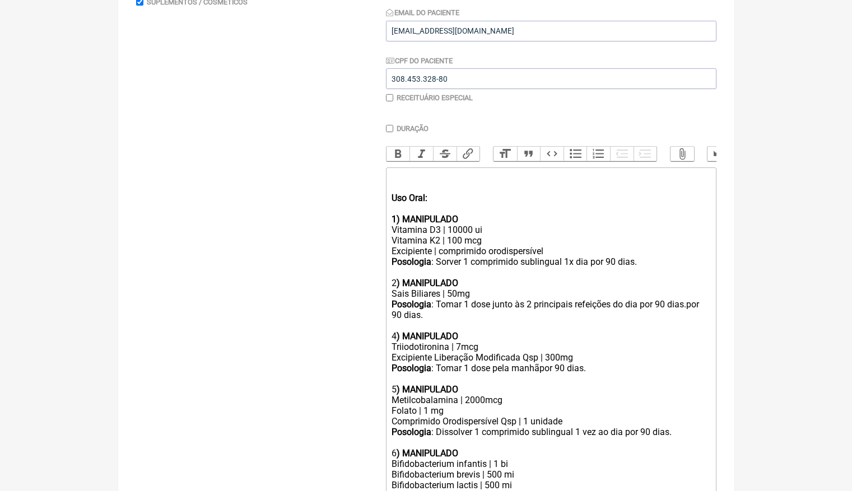
click at [410, 175] on div "Uso Oral: 1) MANIPULADO" at bounding box center [550, 197] width 318 height 53
click at [567, 179] on div "Manipular para 60 dias após protocolo Intestinal Uso Oral: 1) MANIPULADO" at bounding box center [550, 197] width 318 height 53
click at [399, 154] on button "Bold" at bounding box center [398, 154] width 24 height 15
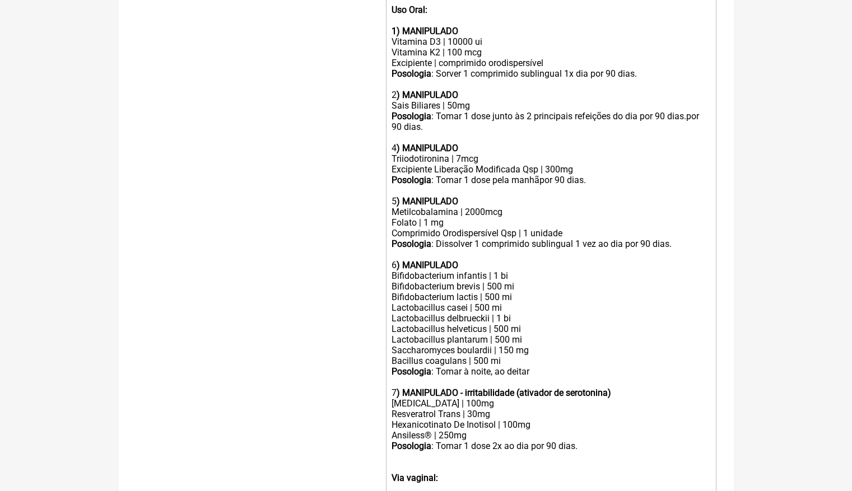
scroll to position [413, 0]
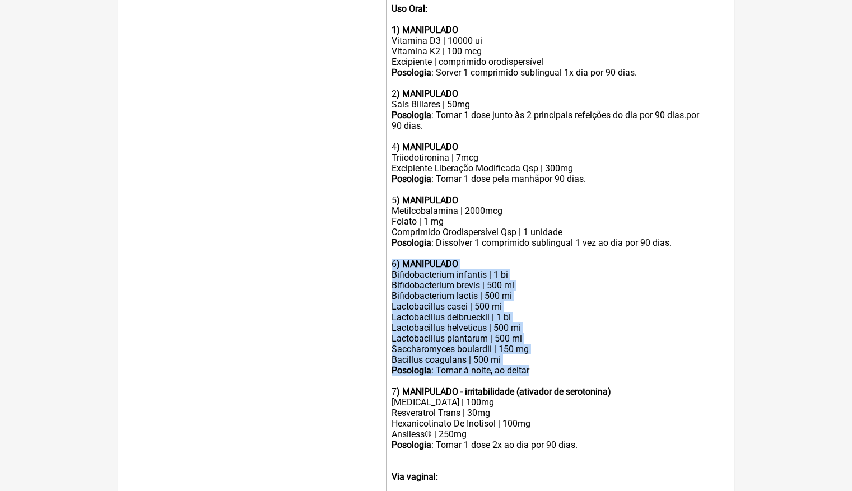
drag, startPoint x: 391, startPoint y: 248, endPoint x: 596, endPoint y: 350, distance: 228.7
click at [596, 350] on trix-editor "Manipular para 60 dias após protocolo Intestinal Uso Oral: 1) MANIPULADO Vitami…" at bounding box center [551, 301] width 330 height 647
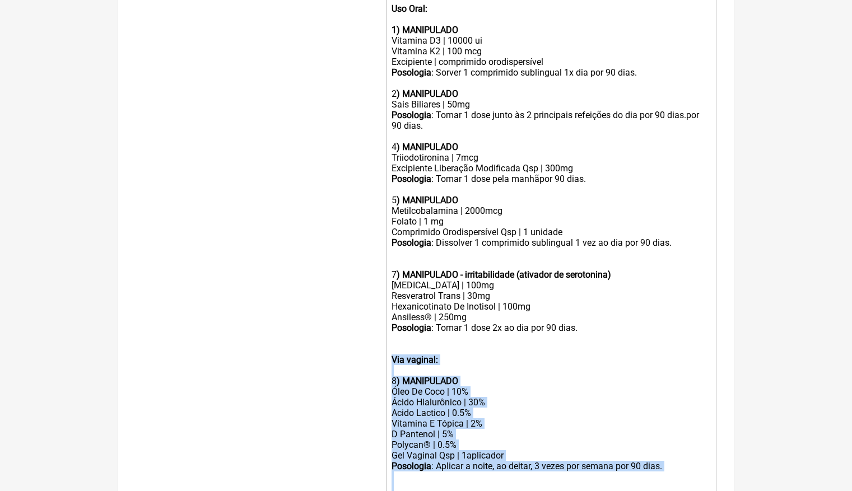
drag, startPoint x: 390, startPoint y: 337, endPoint x: 471, endPoint y: 506, distance: 187.1
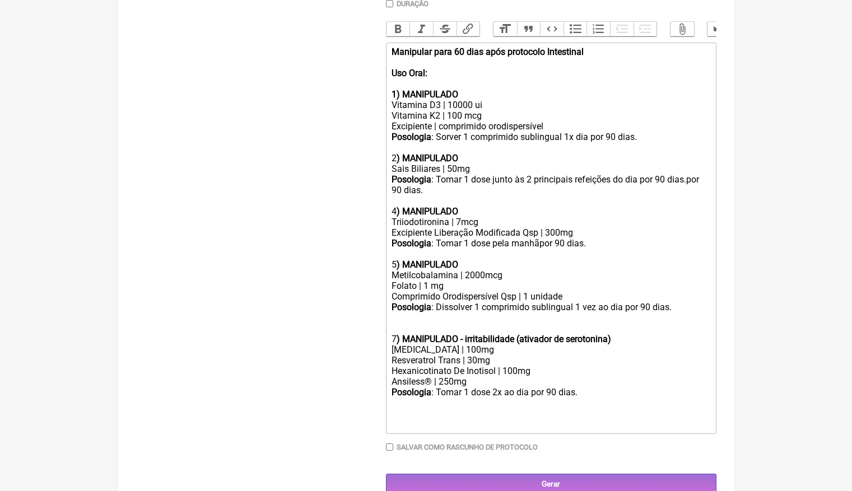
scroll to position [339, 0]
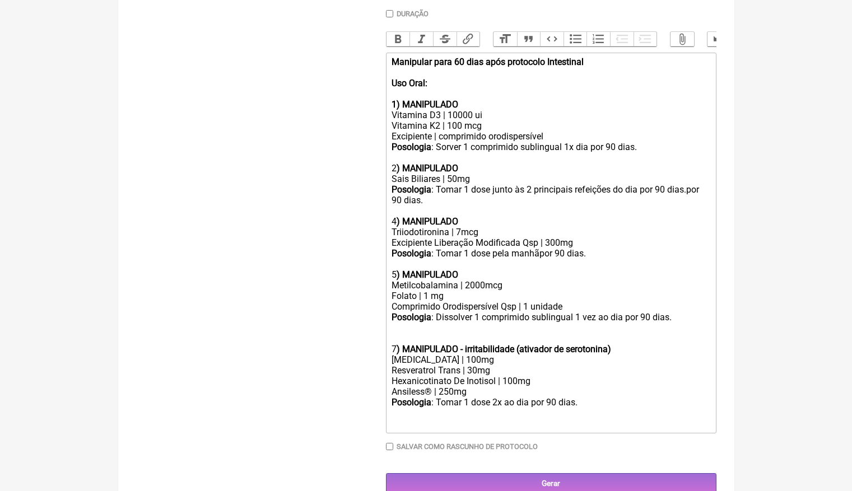
click at [475, 280] on div "Metilcobalamina | 2000mcg Folato | 1 mg" at bounding box center [550, 290] width 318 height 21
type trix-editor "<div><strong>Manipular para 60 dias após protocolo Intestinal<br></strong><br><…"
click at [399, 333] on div at bounding box center [550, 338] width 318 height 11
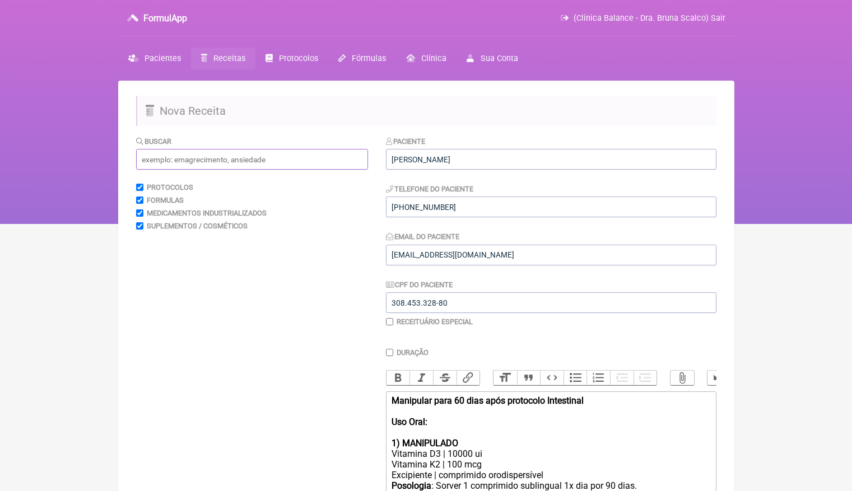
scroll to position [0, 0]
click at [177, 160] on input "text" at bounding box center [252, 159] width 232 height 21
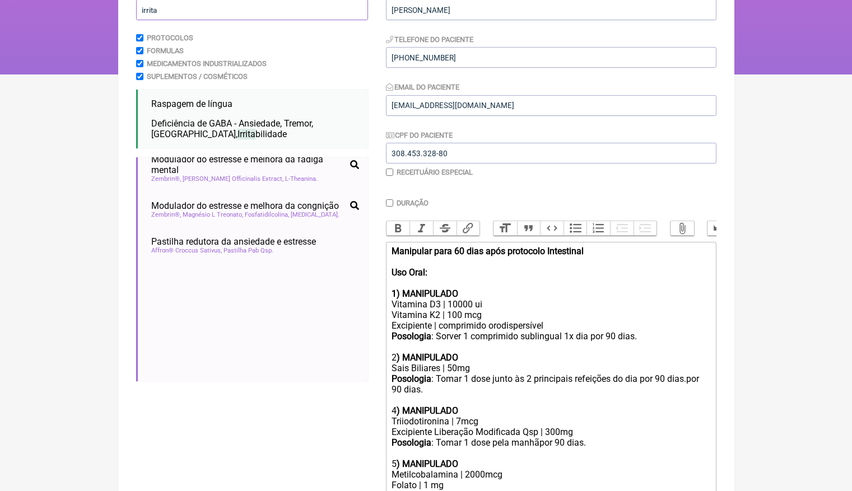
scroll to position [1043, 0]
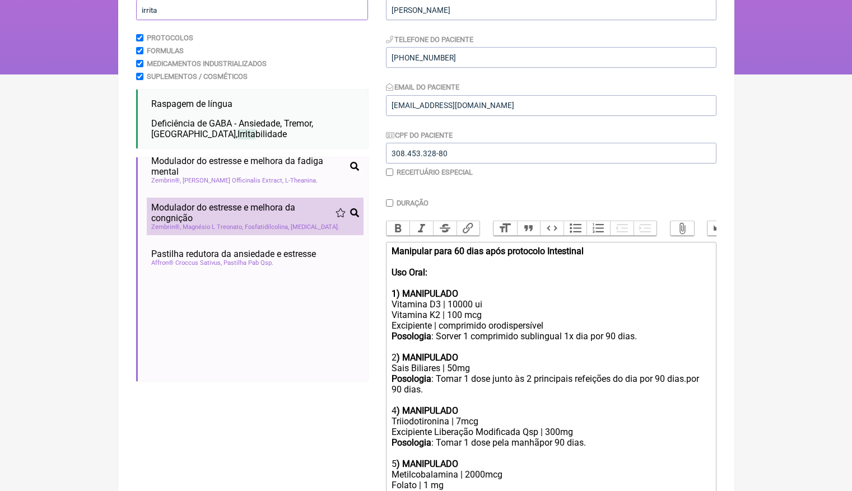
type input "irrita"
click at [278, 202] on span "Modulador do estresse e melhora da congnição" at bounding box center [243, 212] width 184 height 21
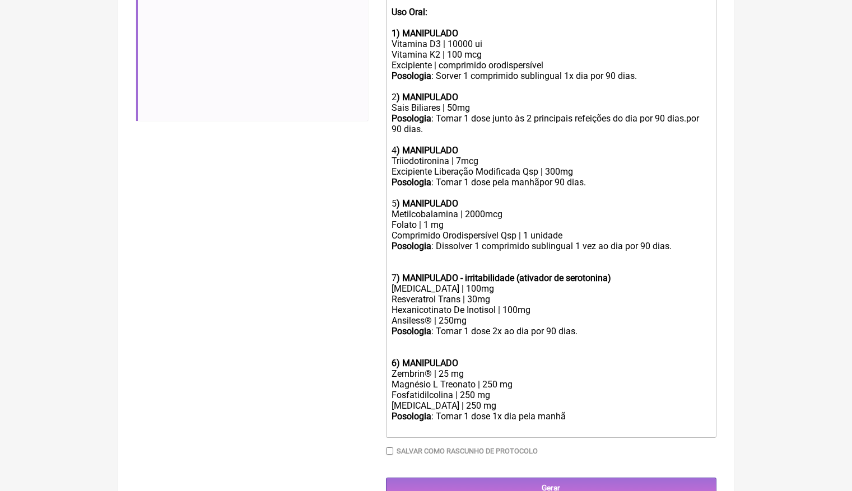
scroll to position [409, 0]
drag, startPoint x: 475, startPoint y: 351, endPoint x: 347, endPoint y: 351, distance: 128.8
click at [347, 351] on form "Buscar irrita Protocolos Formulas Medicamentos Industrializados Suplementos / C…" at bounding box center [426, 112] width 580 height 773
click at [464, 284] on div "[MEDICAL_DATA] | 100mg" at bounding box center [550, 289] width 318 height 11
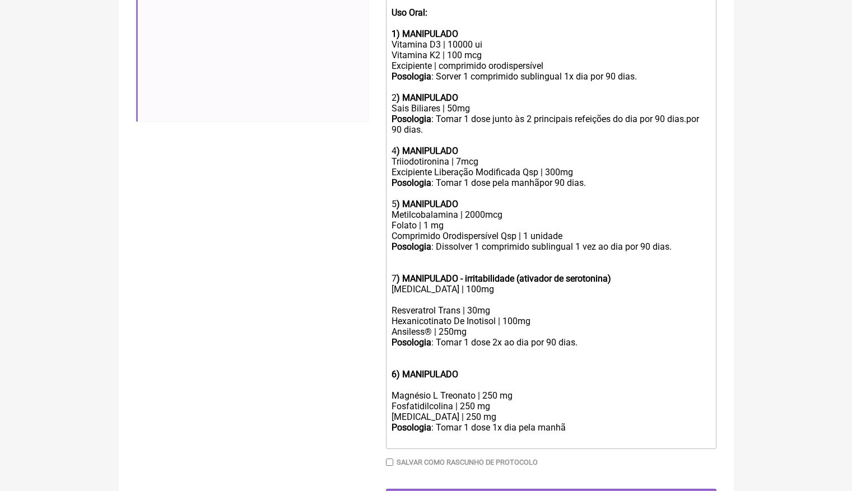
paste trix-editor "Zembrin® | 25 mg"
drag, startPoint x: 505, startPoint y: 381, endPoint x: 333, endPoint y: 373, distance: 172.1
click at [333, 375] on form "Buscar irrita Protocolos Formulas Medicamentos Industrializados Suplementos / C…" at bounding box center [426, 117] width 580 height 783
click at [456, 401] on div "Fosfatidilcolina | 250 mg" at bounding box center [550, 406] width 318 height 11
drag, startPoint x: 498, startPoint y: 386, endPoint x: 366, endPoint y: 386, distance: 131.6
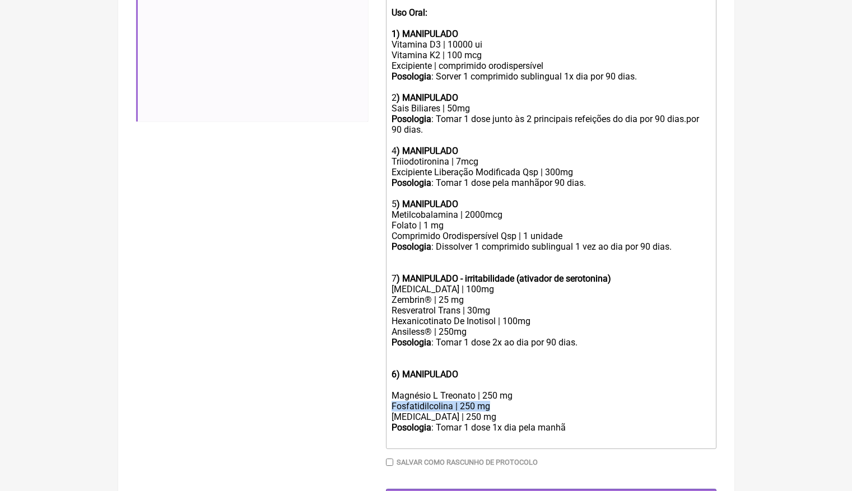
click at [366, 386] on form "Buscar irrita Protocolos Formulas Medicamentos Industrializados Suplementos / C…" at bounding box center [426, 117] width 580 height 783
click at [482, 326] on div "Ansiless® | 250mg" at bounding box center [550, 331] width 318 height 11
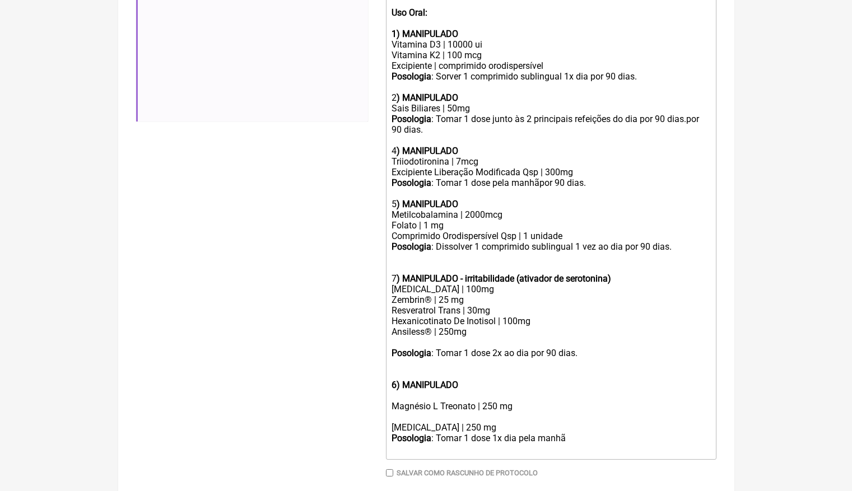
paste trix-editor "Fosfatidilcolina | 250 mg"
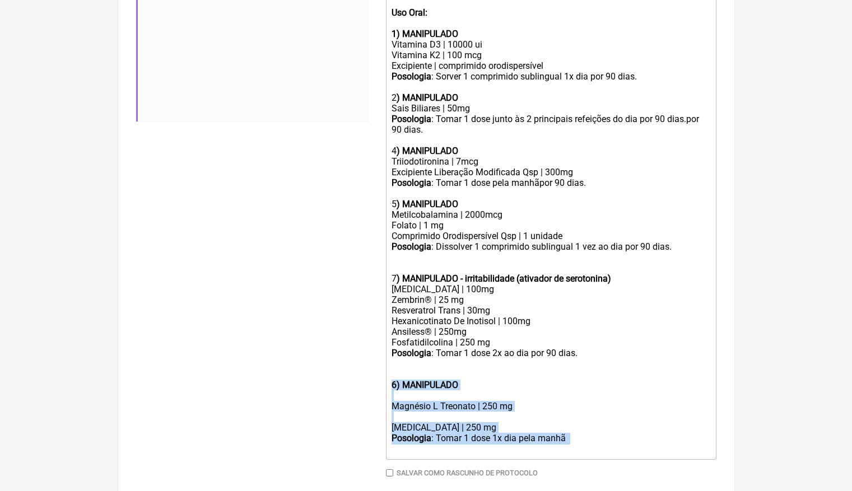
drag, startPoint x: 424, startPoint y: 428, endPoint x: 385, endPoint y: 366, distance: 73.5
click at [386, 366] on trix-editor "Manipular para 60 dias após protocolo Intestinal Uso Oral: 1) MANIPULADO Vitami…" at bounding box center [551, 221] width 330 height 478
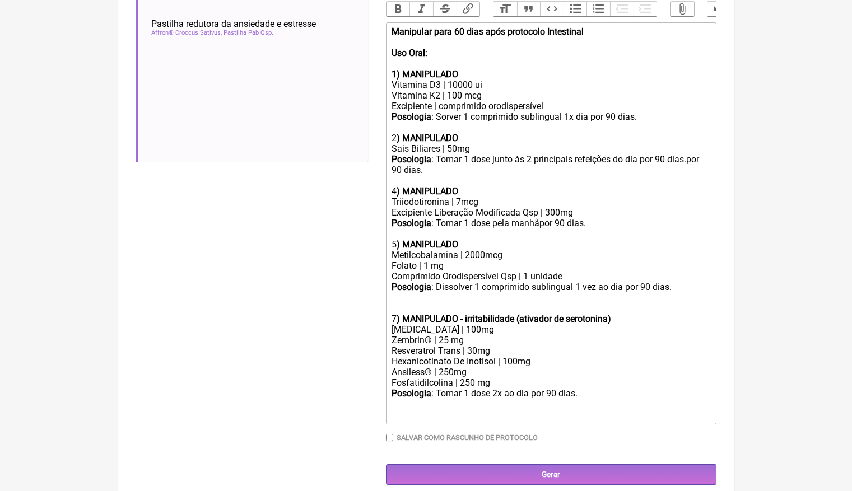
scroll to position [359, 0]
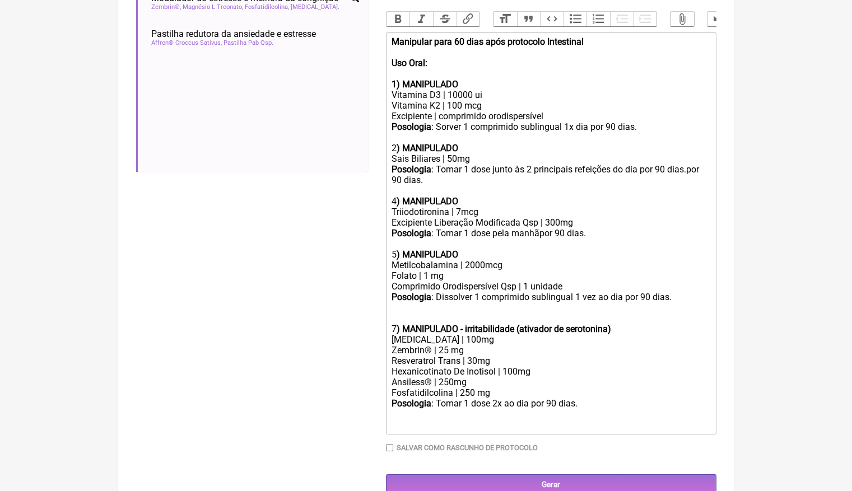
click at [460, 207] on div "Triiodotironina | 7mcg" at bounding box center [550, 212] width 318 height 11
click at [398, 196] on strong ") MANIPULADO" at bounding box center [427, 201] width 62 height 11
click at [396, 249] on div "5 ) MANIPULADO" at bounding box center [550, 254] width 318 height 11
click at [395, 324] on div "7 ) MANIPULADO - irritabilidade (ativador de serotonina)" at bounding box center [550, 329] width 318 height 11
click at [398, 313] on div at bounding box center [550, 318] width 318 height 11
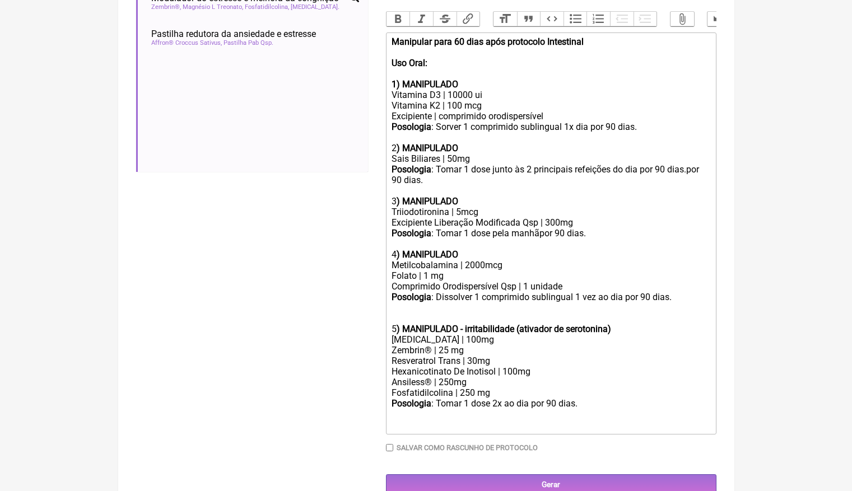
scroll to position [349, 0]
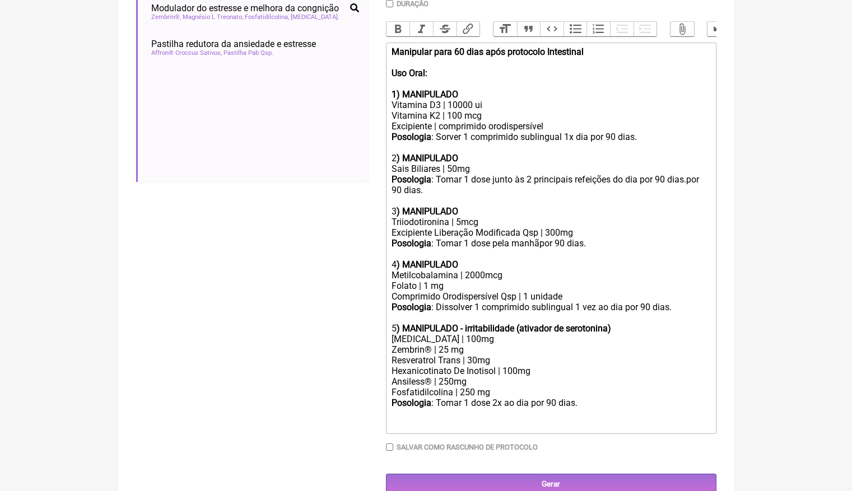
click at [455, 100] on div "Vitamina D3 | 10000 ui Vitamina K2 | 100 mcg" at bounding box center [550, 110] width 318 height 21
click at [446, 102] on div "Vitamina D3 |5000 ui Vitamina K2 | 100 mcg" at bounding box center [550, 110] width 318 height 21
click at [309, 247] on div "Buscar irrita Protocolos Formulas Medicamentos Industrializados Suplementos / C…" at bounding box center [252, 141] width 232 height 708
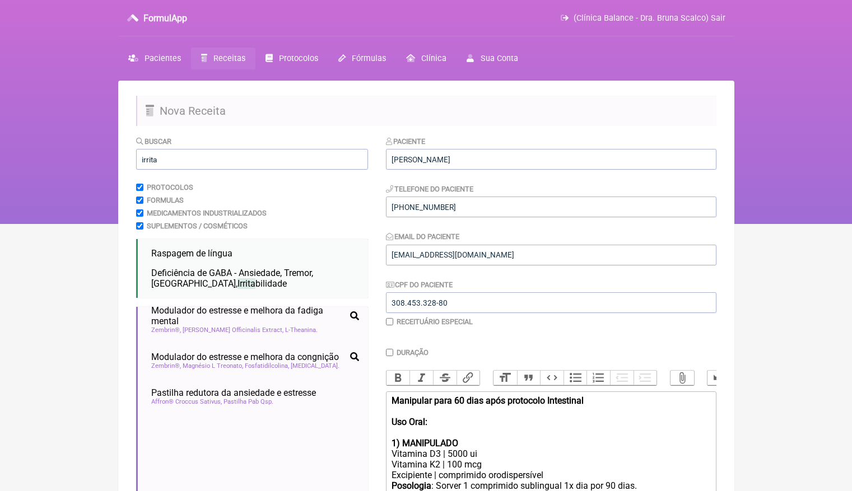
scroll to position [0, 0]
click at [214, 163] on input "irrita" at bounding box center [252, 159] width 232 height 21
click at [451, 449] on div "Vitamina D3 | 5000 ui Vitamina K2 | 100 mcg" at bounding box center [550, 459] width 318 height 21
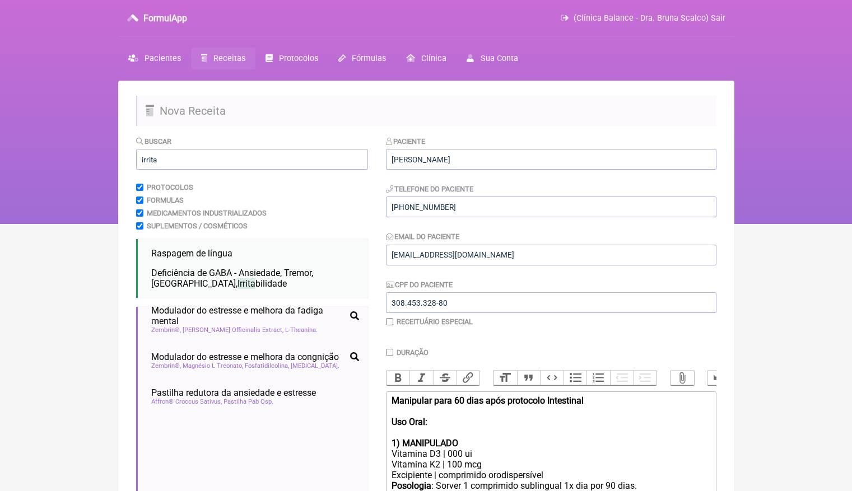
type trix-editor "<div><strong>Manipular para 60 dias após protocolo Intestinal<br></strong><br><…"
click at [276, 157] on input "irrita" at bounding box center [252, 159] width 232 height 21
click at [276, 156] on input "irrita" at bounding box center [252, 159] width 232 height 21
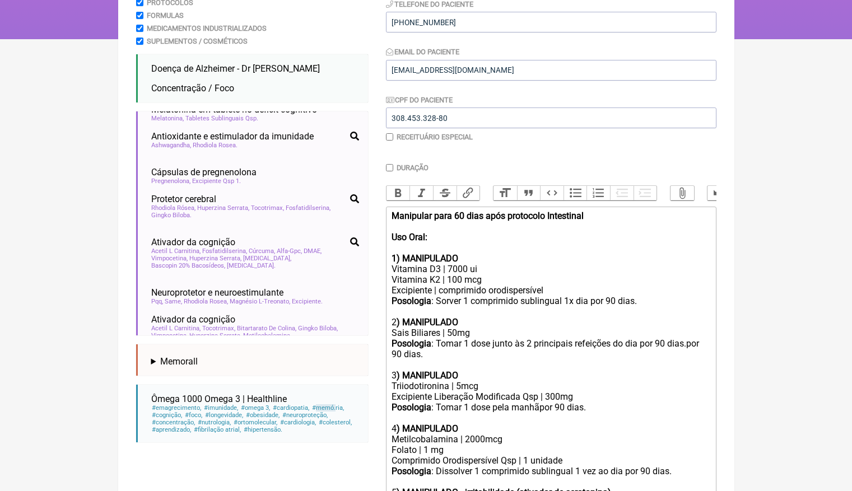
scroll to position [171, 0]
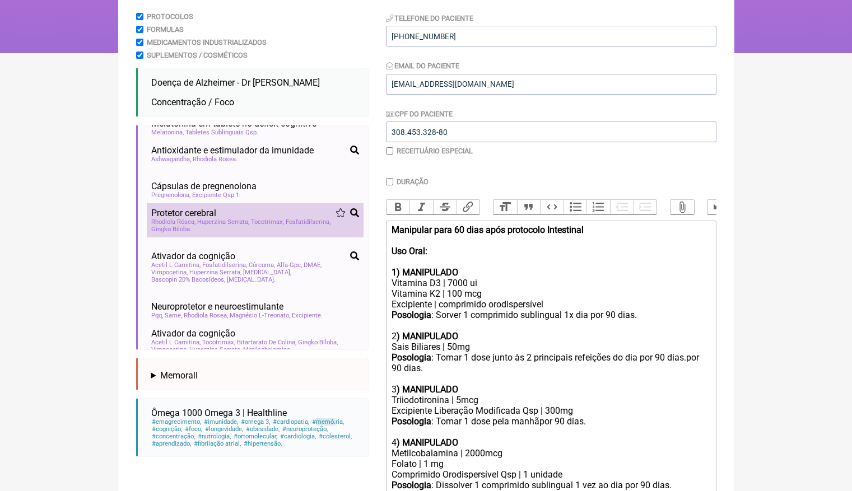
type input "memó"
click at [276, 218] on span "Tocotrimax" at bounding box center [267, 221] width 33 height 7
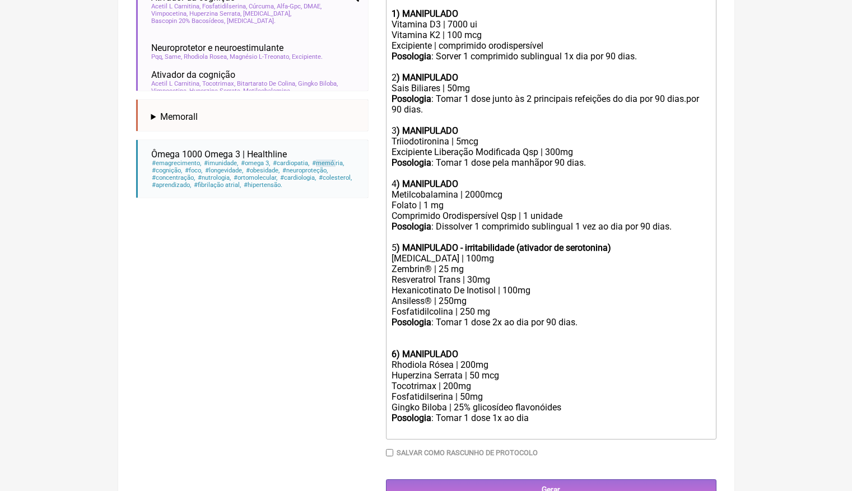
click at [438, 328] on div at bounding box center [550, 338] width 318 height 21
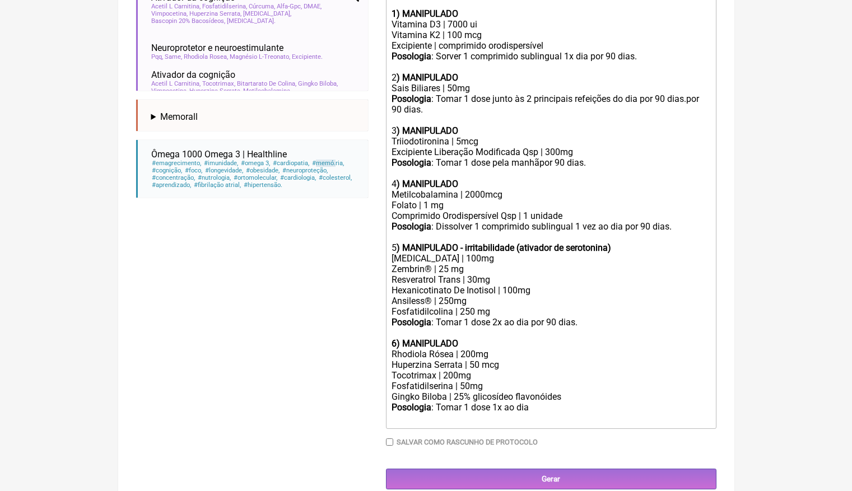
scroll to position [419, 0]
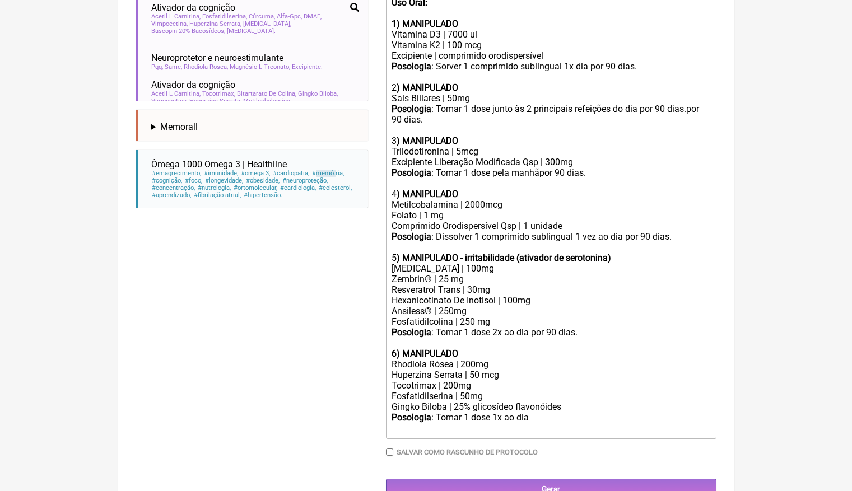
click at [501, 348] on div "6) MANIPULADO" at bounding box center [550, 353] width 318 height 11
drag, startPoint x: 496, startPoint y: 344, endPoint x: 305, endPoint y: 344, distance: 190.4
click at [311, 344] on form "Buscar memó Protocolos Formulas Medicamentos Industrializados Suplementos / Cos…" at bounding box center [426, 107] width 580 height 783
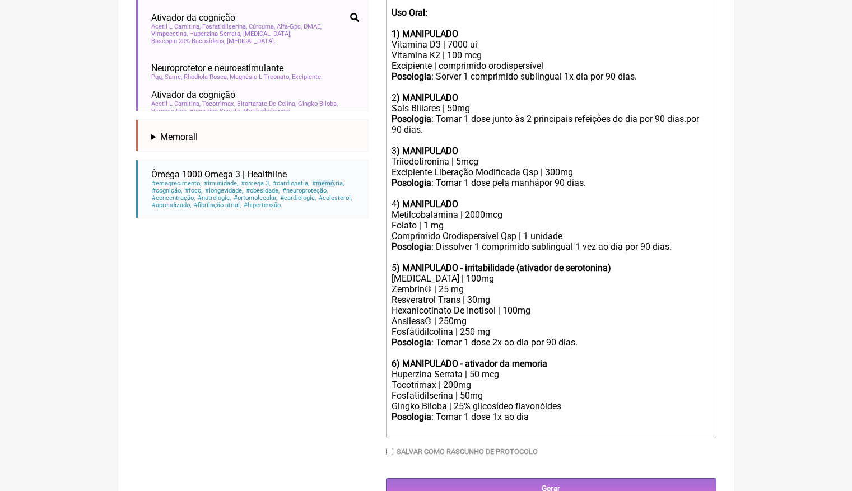
click at [471, 316] on div "Ansiless® | 250mg Fosfatidilcolina | 250 mg" at bounding box center [550, 326] width 318 height 21
type trix-editor "<div><strong>Manipular para 60 dias após protocolo Intestinal<br></strong><br><…"
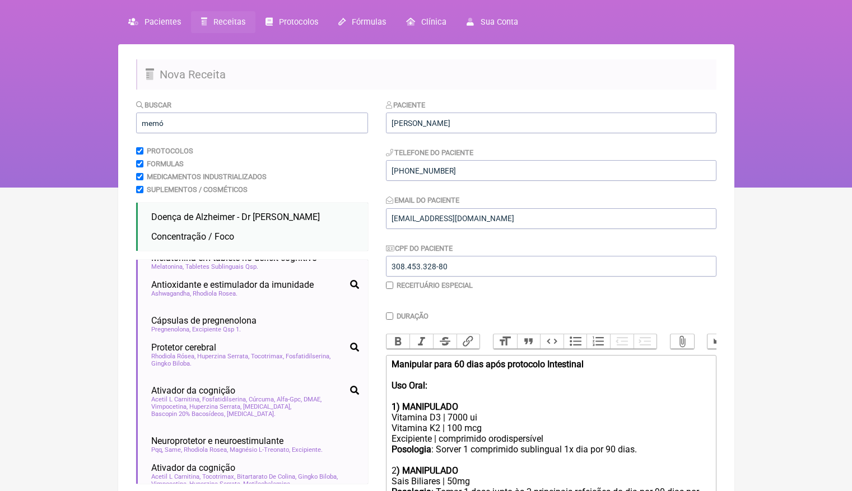
scroll to position [5, 0]
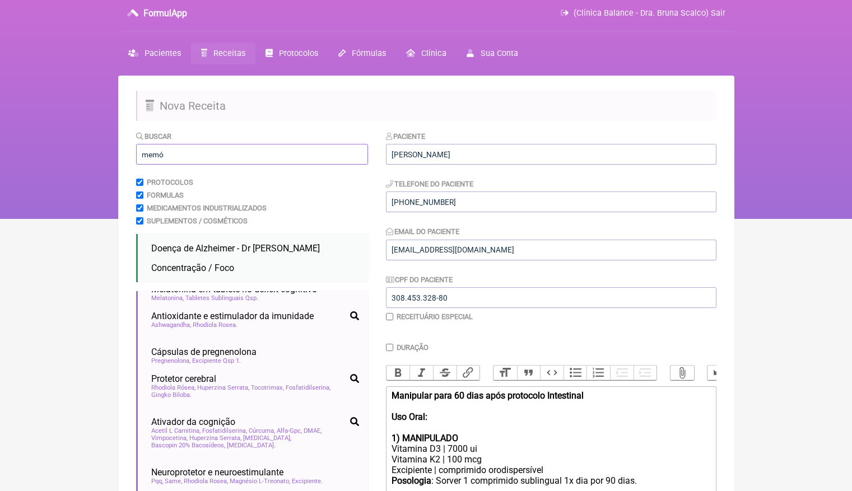
click at [209, 156] on input "memó" at bounding box center [252, 154] width 232 height 21
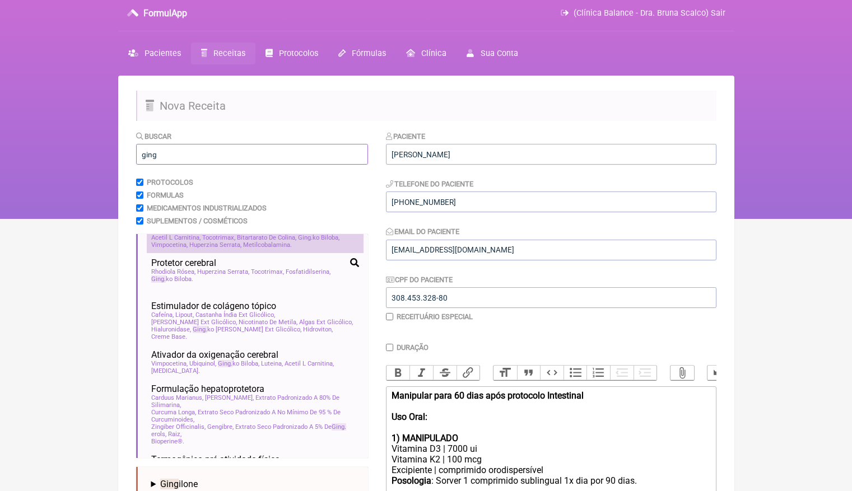
scroll to position [197, 0]
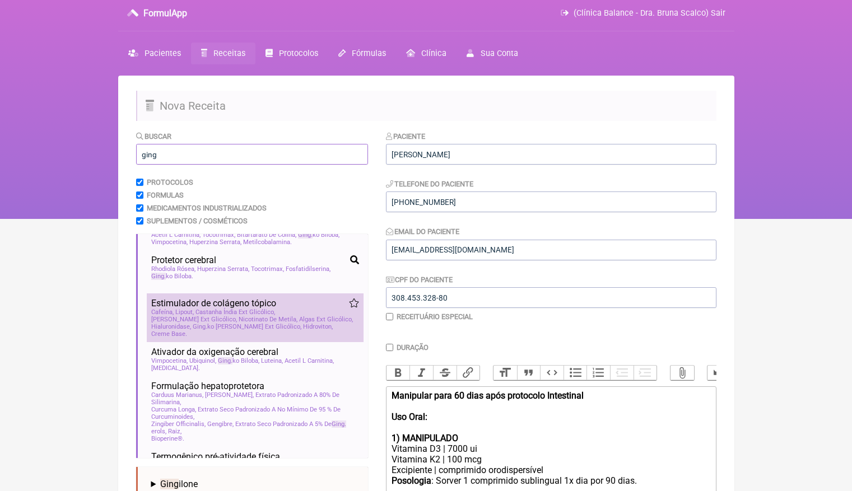
type input "ging"
click at [235, 316] on span "Castanha Índia Ext Glicólico" at bounding box center [235, 312] width 80 height 7
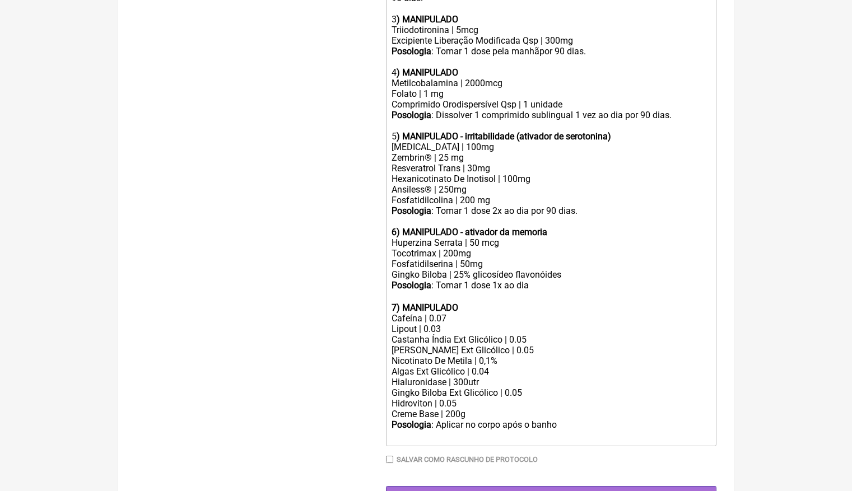
scroll to position [540, 0]
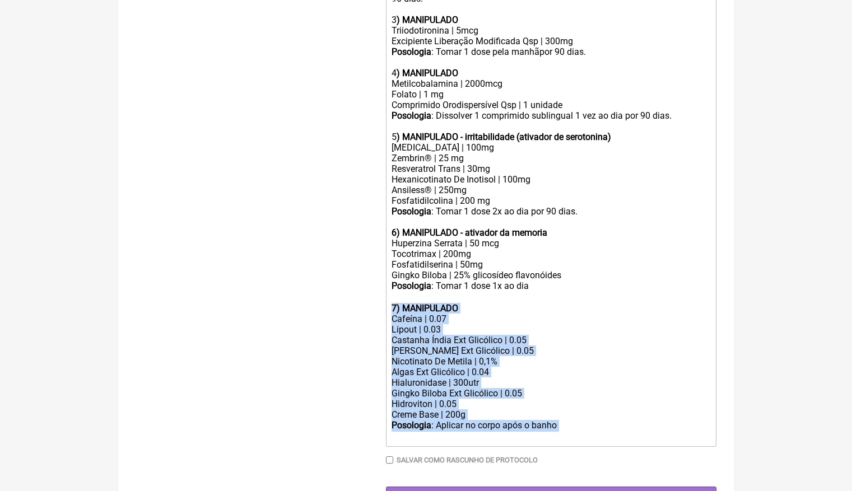
drag, startPoint x: 576, startPoint y: 391, endPoint x: 369, endPoint y: 281, distance: 234.5
click at [368, 281] on form "Buscar ging Protocolos Formulas Medicamentos Industrializados Suplementos / Cos…" at bounding box center [426, 51] width 580 height 912
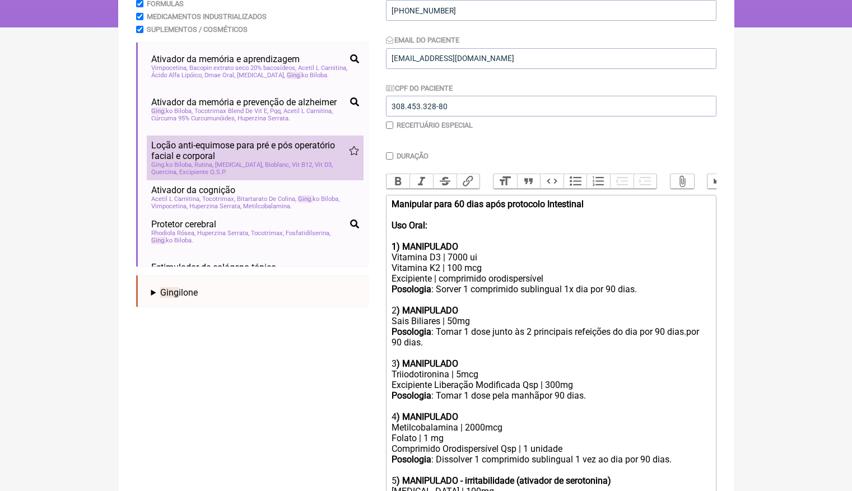
scroll to position [40, 0]
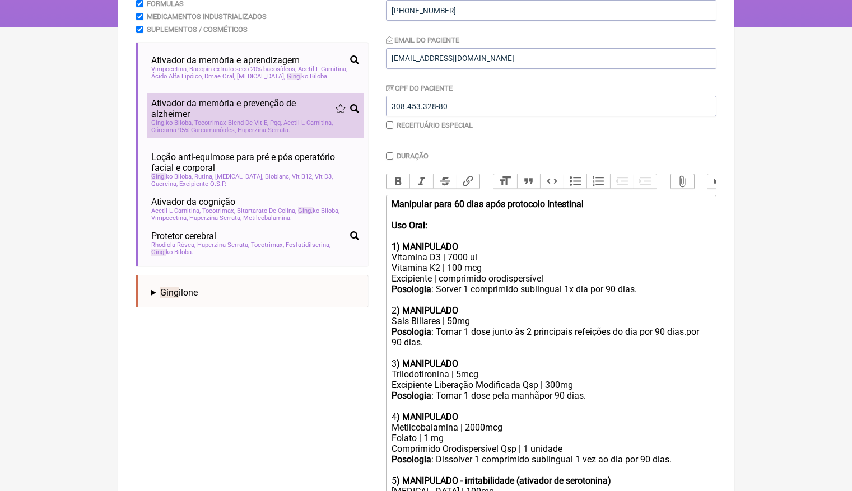
click at [254, 118] on span "Ativador da memória e prevenção de alzheimer" at bounding box center [243, 108] width 184 height 21
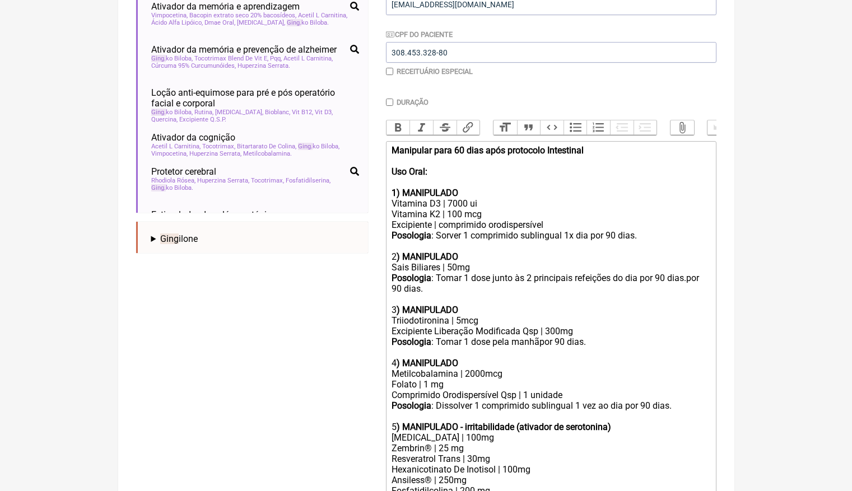
scroll to position [520, 0]
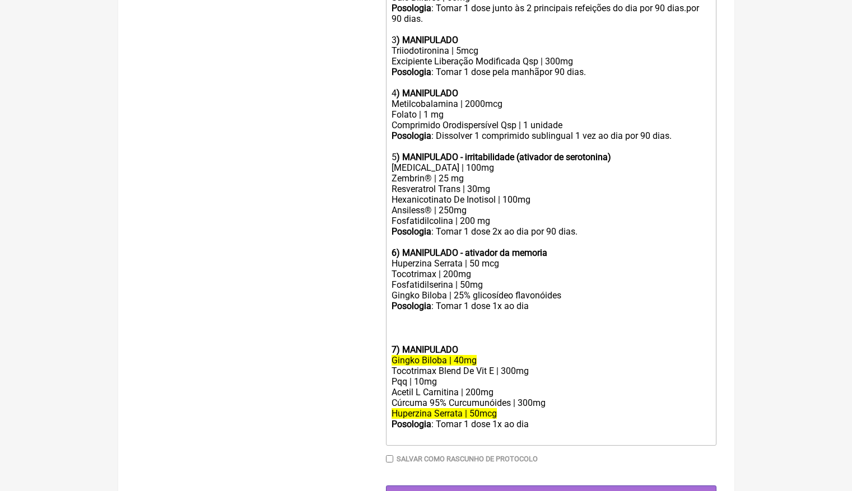
click at [578, 290] on div "Gingko Biloba | 25% glicosídeo flavonóides" at bounding box center [550, 295] width 318 height 11
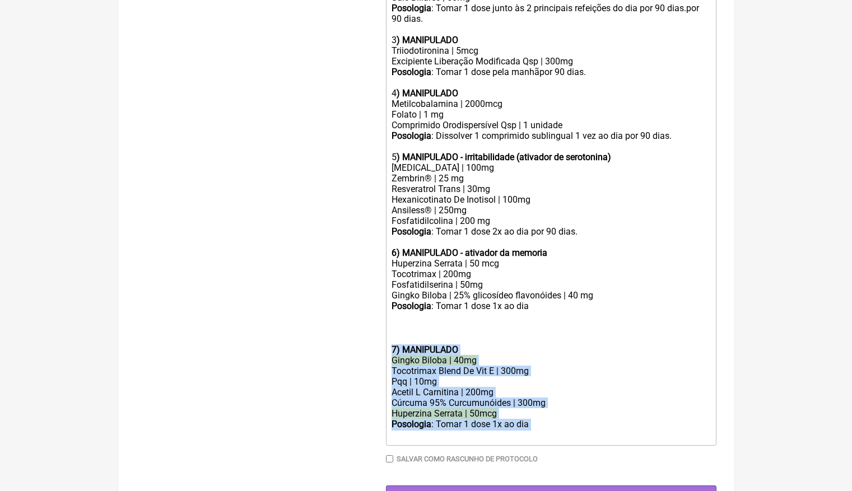
drag, startPoint x: 562, startPoint y: 393, endPoint x: 386, endPoint y: 319, distance: 190.4
click at [386, 319] on trix-editor "Manipular para 60 dias após protocolo Intestinal Uso Oral: 1) MANIPULADO Vitami…" at bounding box center [551, 158] width 330 height 575
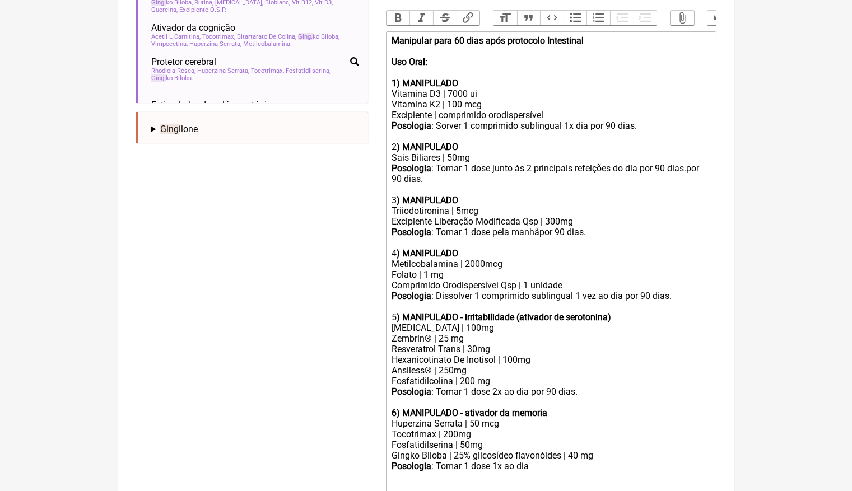
scroll to position [349, 0]
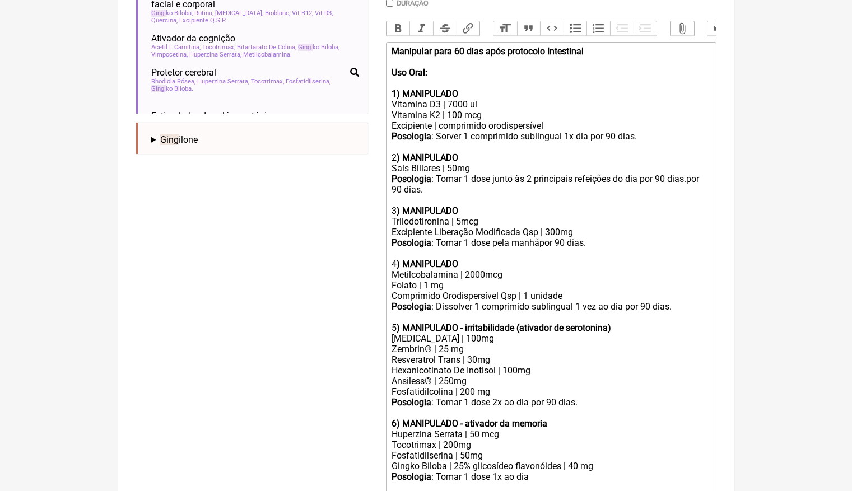
type trix-editor "<div><strong>Manipular para 60 dias após protocolo Intestinal<br></strong><br><…"
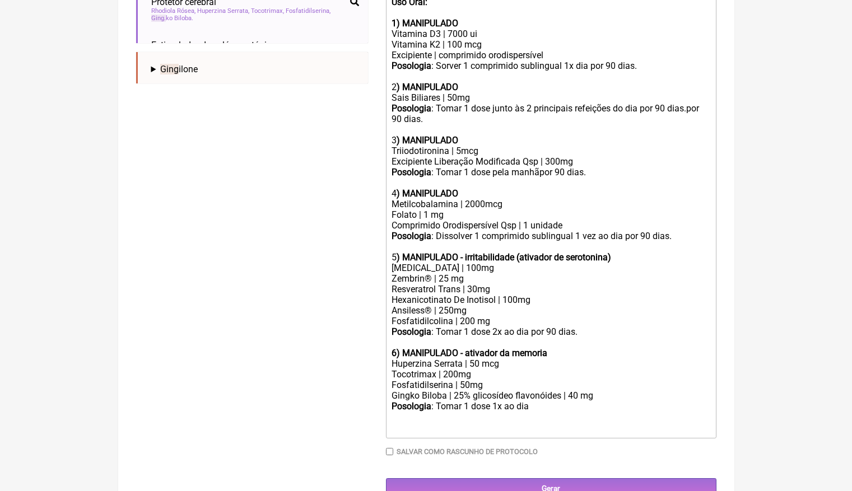
scroll to position [419, 0]
click at [563, 479] on input "Gerar" at bounding box center [551, 489] width 330 height 21
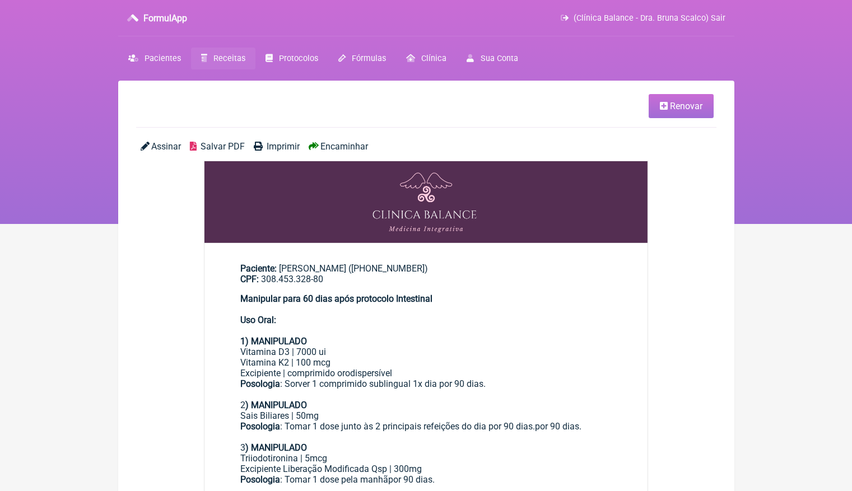
click at [679, 114] on link "Renovar" at bounding box center [680, 106] width 65 height 24
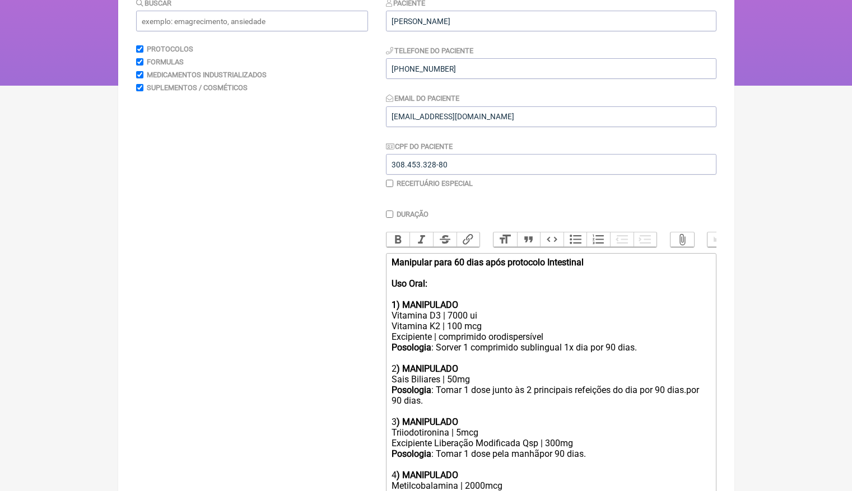
scroll to position [196, 0]
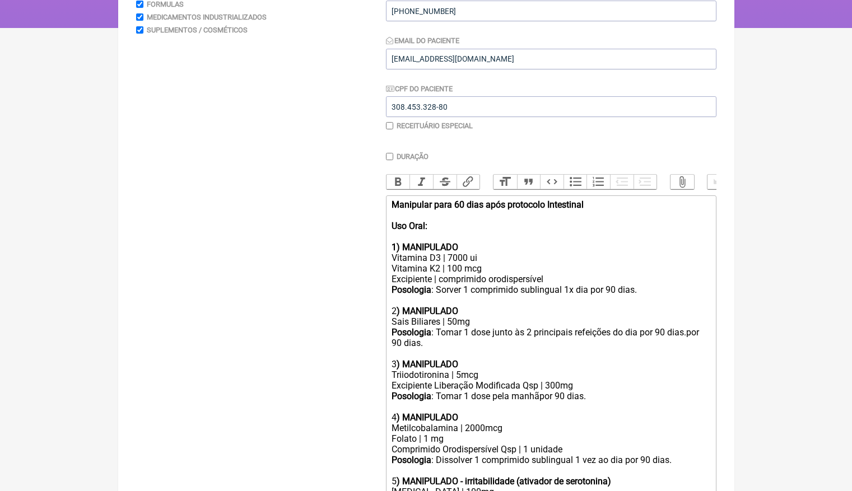
click at [615, 286] on div "Posologia : Sorver 1 comprimido sublingual 1x dia por 90 dias." at bounding box center [550, 289] width 318 height 11
click at [390, 155] on input "Duração" at bounding box center [389, 156] width 7 height 7
checkbox input "true"
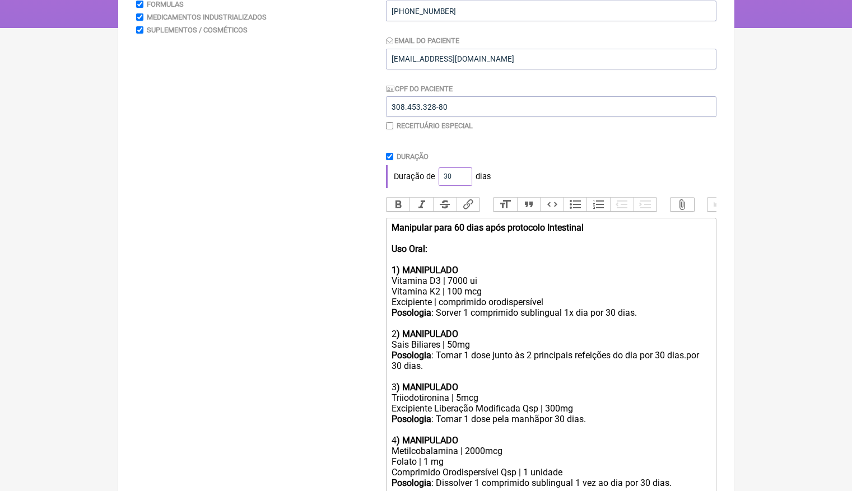
click at [452, 170] on input "30" at bounding box center [455, 176] width 34 height 18
type input "60"
click at [613, 148] on div "Paciente Carolina Alice Bragiola Bonesso Telefone do Paciente (17) 99702-5786 E…" at bounding box center [551, 342] width 330 height 805
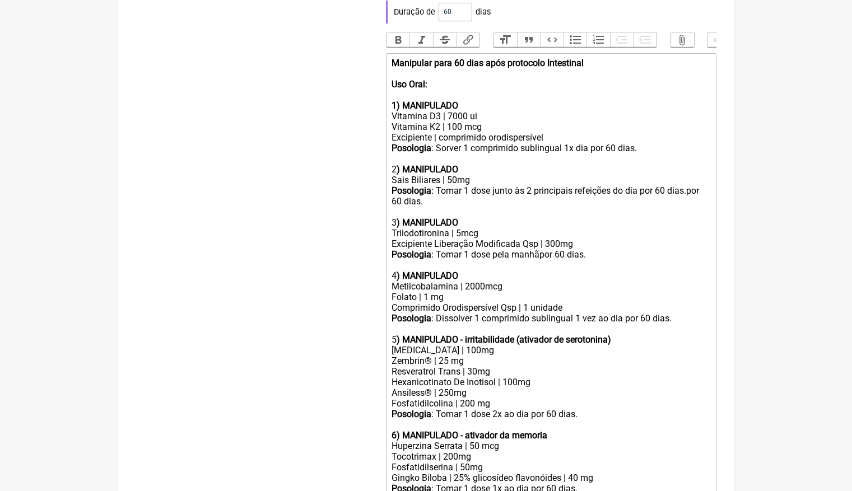
scroll to position [367, 0]
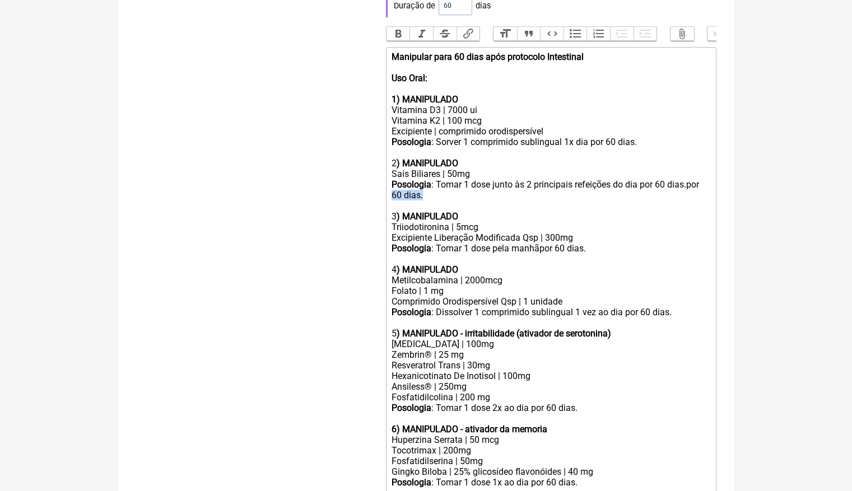
drag, startPoint x: 451, startPoint y: 183, endPoint x: 366, endPoint y: 183, distance: 85.7
click at [366, 183] on form "Buscar Protocolos Formulas Medicamentos Industrializados Suplementos / Cosmétic…" at bounding box center [426, 171] width 580 height 805
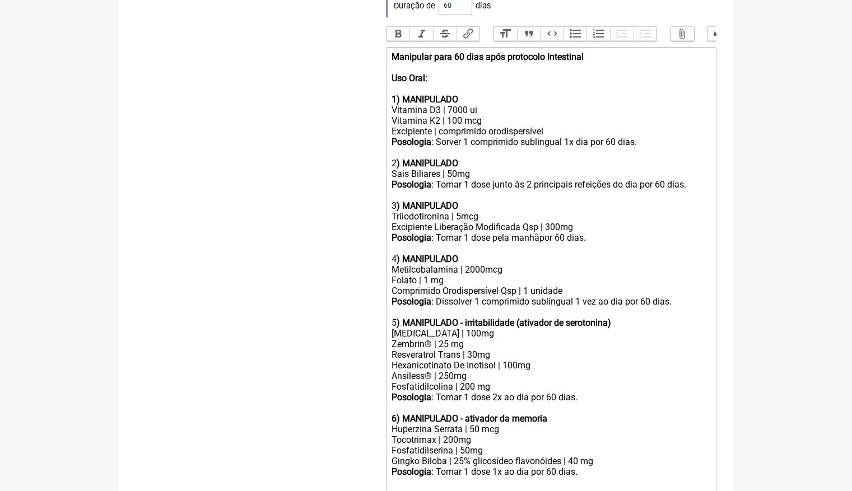
type trix-editor "<div><strong>Manipular para 60 dias após protocolo Intestinal<br></strong><br><…"
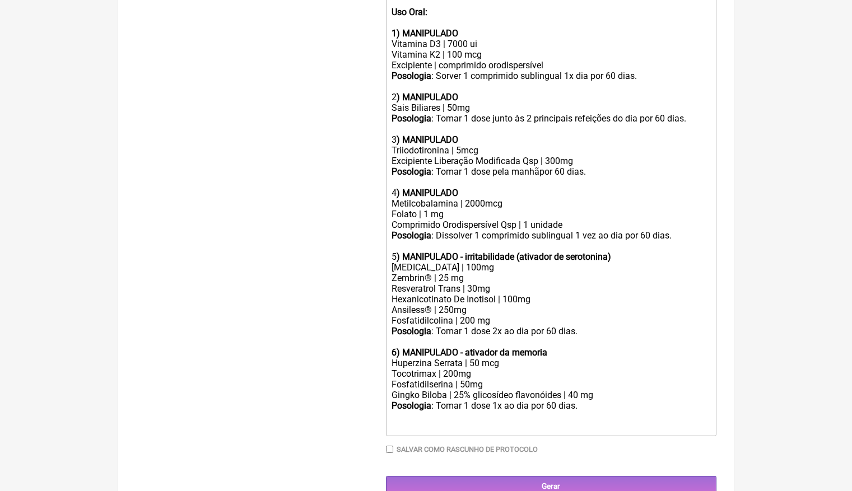
scroll to position [432, 0]
click at [585, 477] on input "Gerar" at bounding box center [551, 487] width 330 height 21
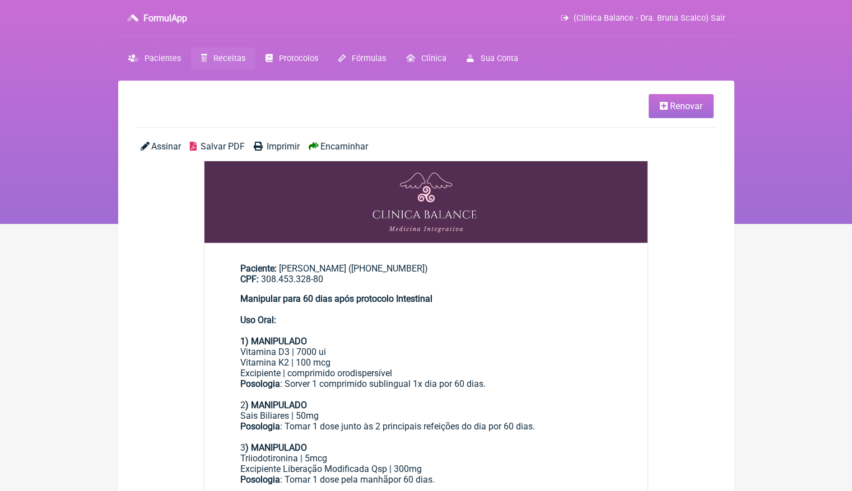
click at [348, 144] on span "Encaminhar" at bounding box center [344, 146] width 48 height 11
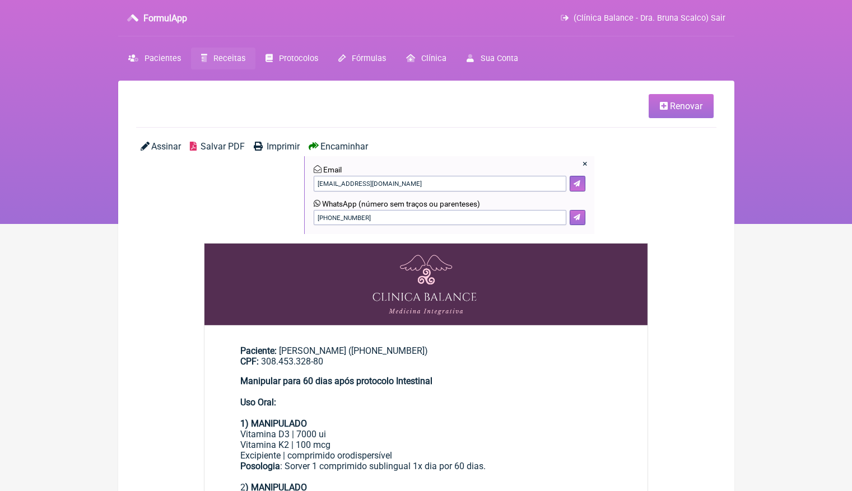
click at [581, 216] on button at bounding box center [578, 218] width 16 height 16
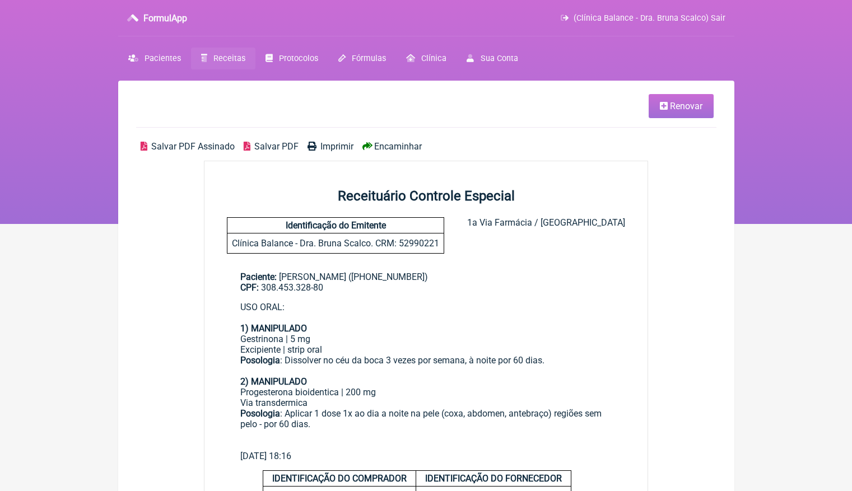
click at [689, 105] on span "Renovar" at bounding box center [686, 106] width 32 height 11
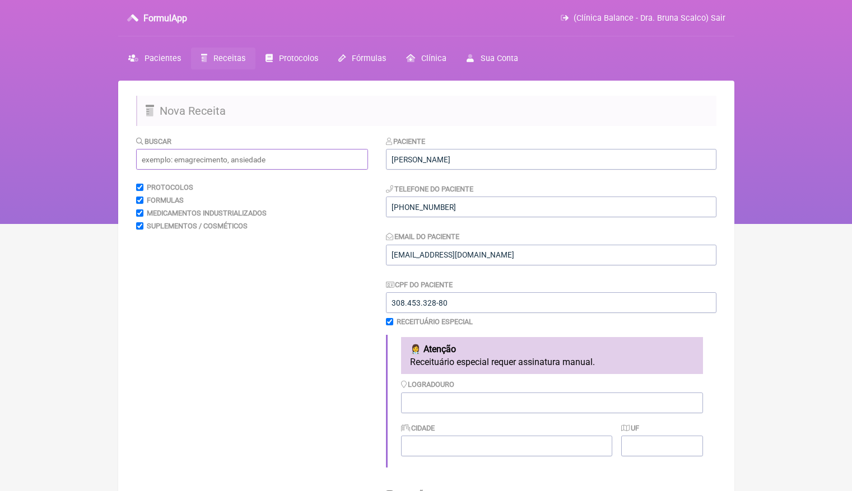
click at [199, 166] on input "text" at bounding box center [252, 159] width 232 height 21
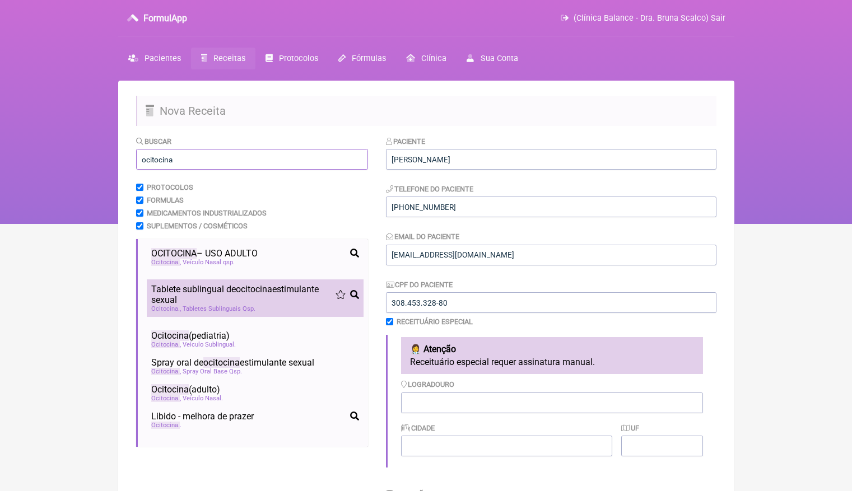
type input "ocitocina"
click at [208, 299] on span "Tablete sublingual de ocitocina estimulante sexual" at bounding box center [243, 294] width 184 height 21
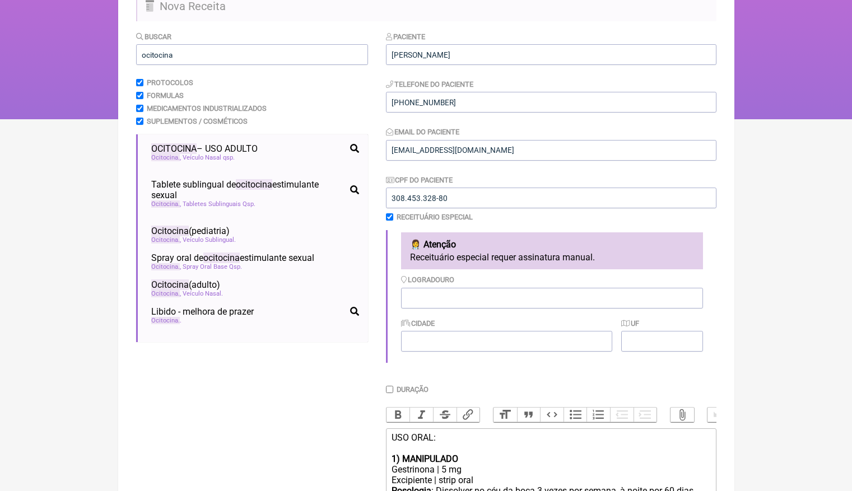
scroll to position [318, 0]
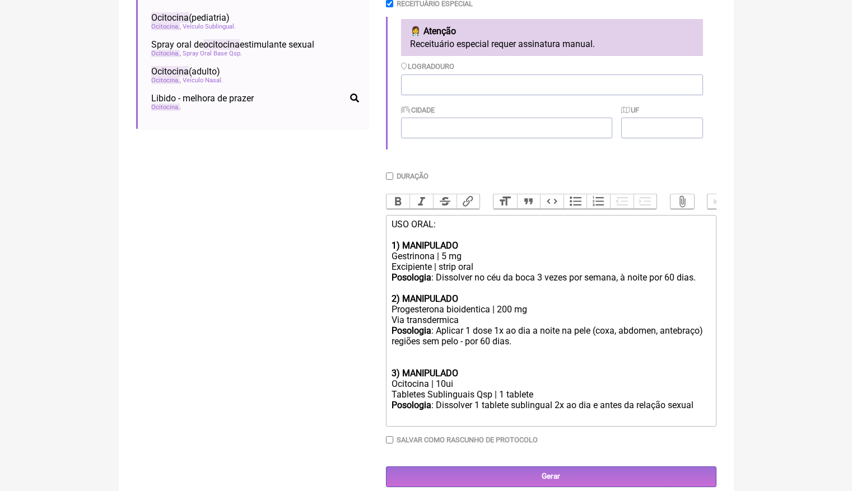
click at [436, 345] on div "Posologia : Aplicar 1 dose 1x ao dia a noite na pele (coxa, abdomen, antebraço)…" at bounding box center [550, 341] width 318 height 32
type trix-editor "<div>USO ORAL:<br><br></div><div><strong>1) MANIPULADO</strong></div><div>Gestr…"
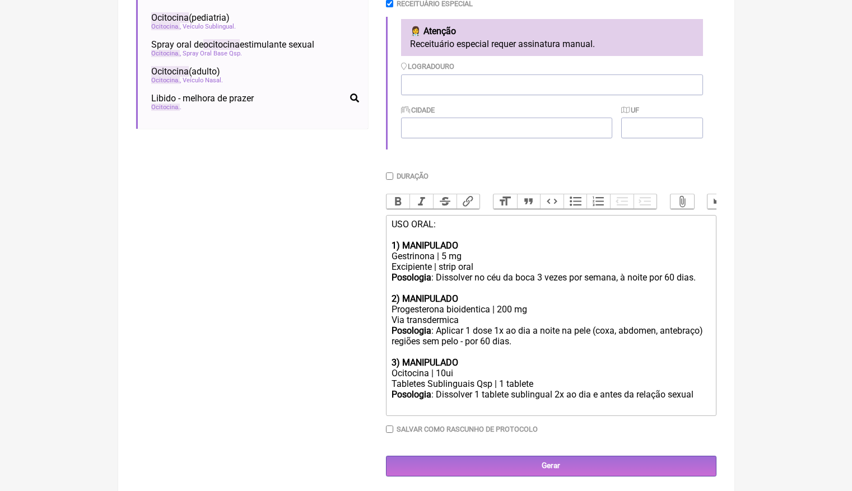
scroll to position [308, 0]
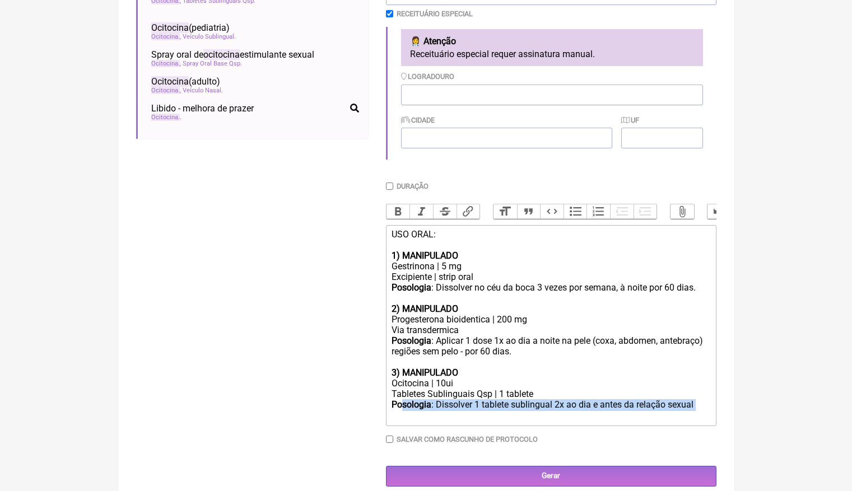
drag, startPoint x: 706, startPoint y: 391, endPoint x: 401, endPoint y: 389, distance: 304.7
click at [401, 399] on div "Posologia : Dissolver 1 tablete sublingual 2x ao dia e antes da relação sexual ㅤ" at bounding box center [550, 410] width 318 height 22
click at [401, 399] on strong "Posologia" at bounding box center [411, 404] width 40 height 11
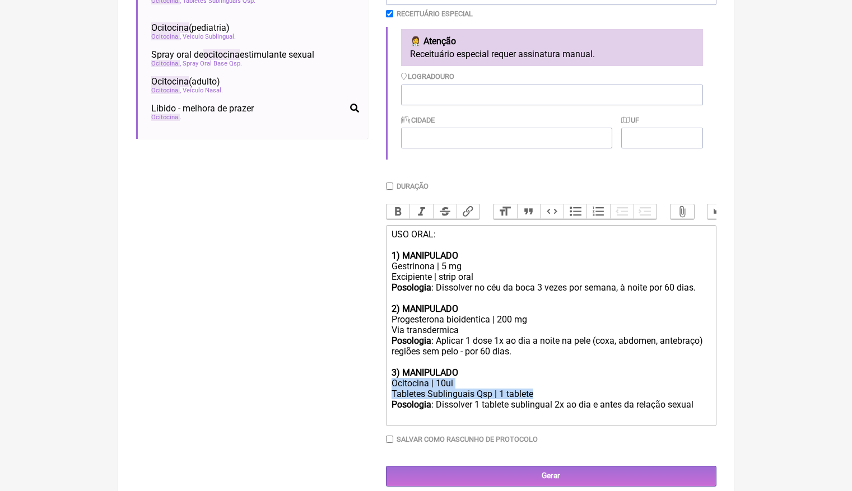
drag, startPoint x: 390, startPoint y: 372, endPoint x: 544, endPoint y: 383, distance: 153.8
click at [544, 383] on trix-editor "USO ORAL: 1) MANIPULADO Gestrinona | 5 mg Excipiente | strip oral Posologia : D…" at bounding box center [551, 325] width 330 height 201
copy trix-editor "Ocitocina | 10ui Tabletes Sublinguais Qsp | 1 tablete"
click at [599, 399] on div "Posologia : Dissolver 1 tablete sublingual 2x ao dia e antes da relação sexual ㅤ" at bounding box center [550, 410] width 318 height 22
click at [598, 399] on div "Posologia : Dissolver 1 tablete sublingual 2x ao dia e antes da relação sexual ㅤ" at bounding box center [550, 410] width 318 height 22
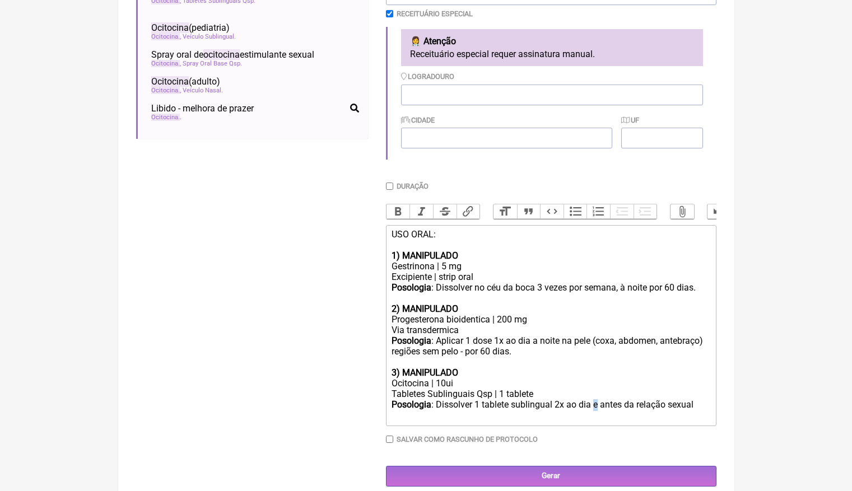
click at [598, 399] on div "Posologia : Dissolver 1 tablete sublingual 2x ao dia e antes da relação sexual ㅤ" at bounding box center [550, 410] width 318 height 22
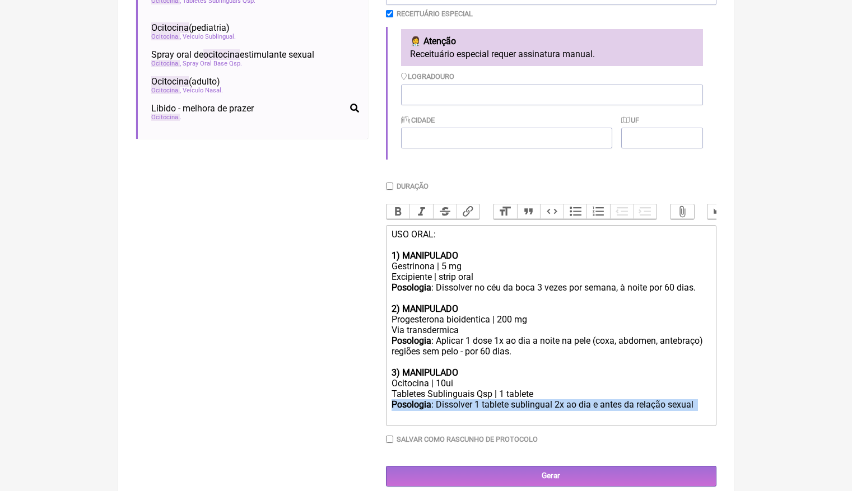
click at [598, 399] on div "Posologia : Dissolver 1 tablete sublingual 2x ao dia e antes da relação sexual ㅤ" at bounding box center [550, 410] width 318 height 22
copy div "Posologia : Dissolver 1 tablete sublingual 2x ao dia e antes da relação sexual ㅤ"
